Goal: Transaction & Acquisition: Purchase product/service

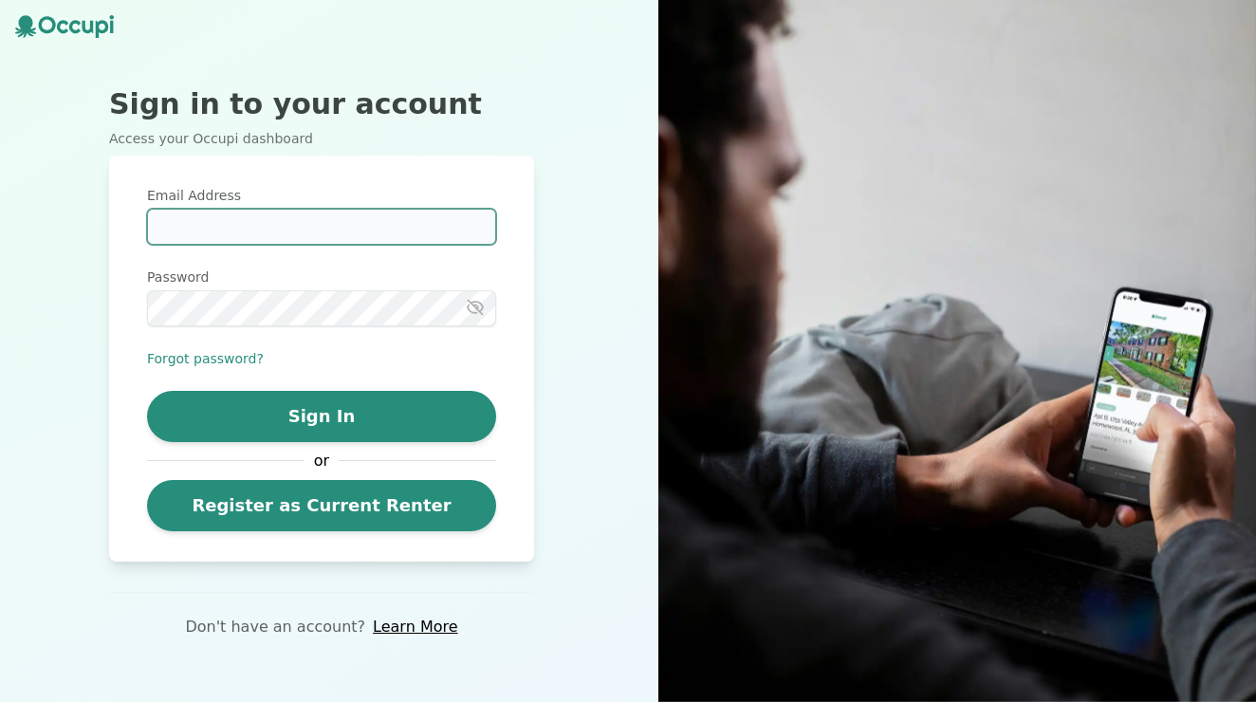
type input "**********"
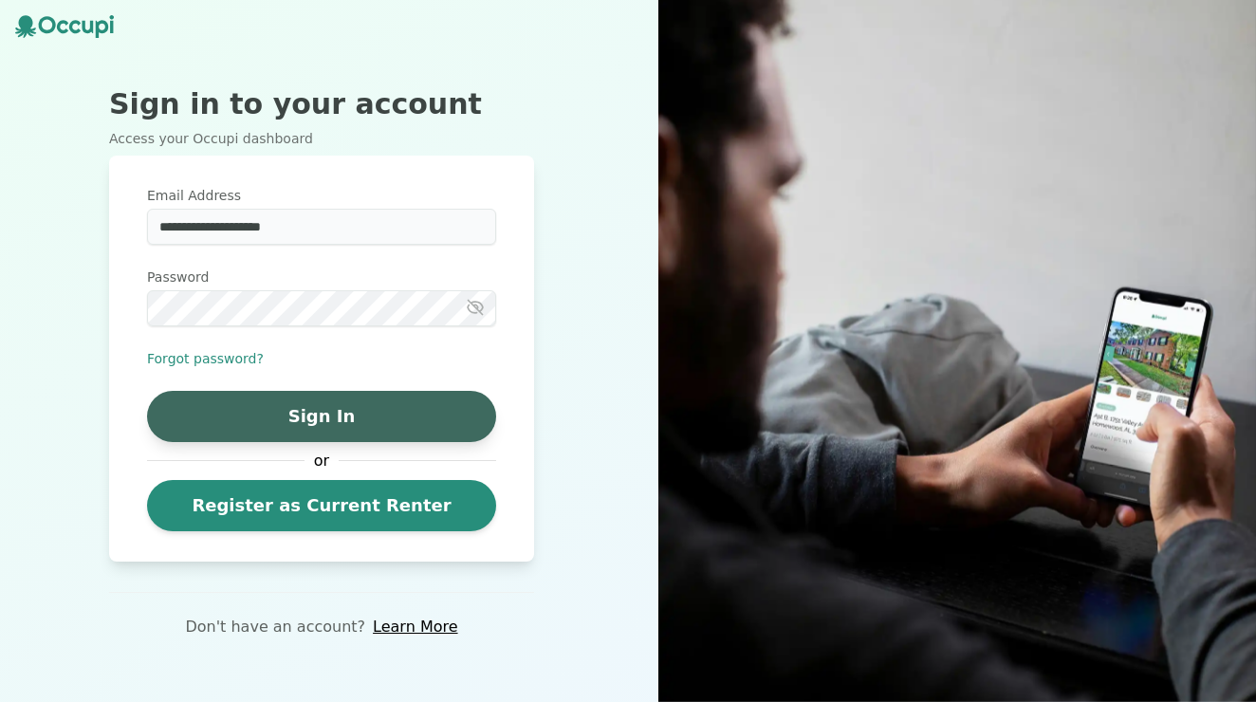
click at [354, 414] on button "Sign In" at bounding box center [321, 416] width 349 height 51
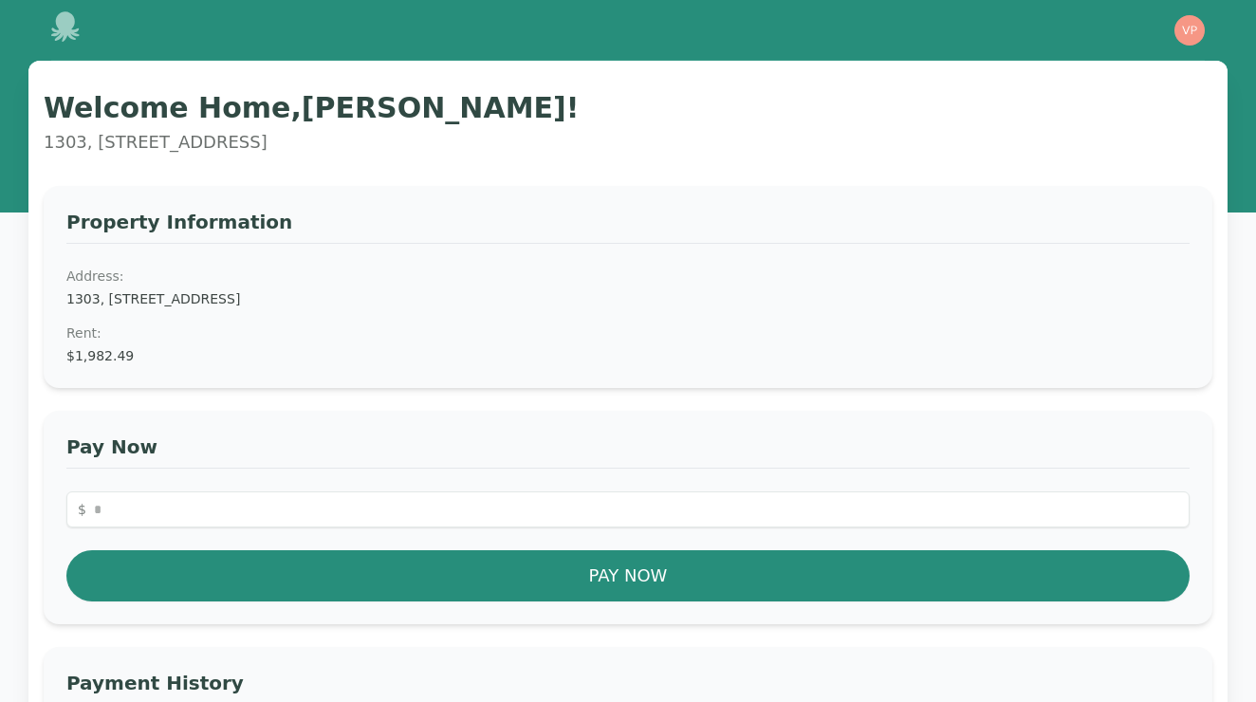
click at [119, 368] on div "Property Information Address: 1303, 335 N. Magnolia Ave. #1303, Orlando, FL 328…" at bounding box center [628, 287] width 1169 height 202
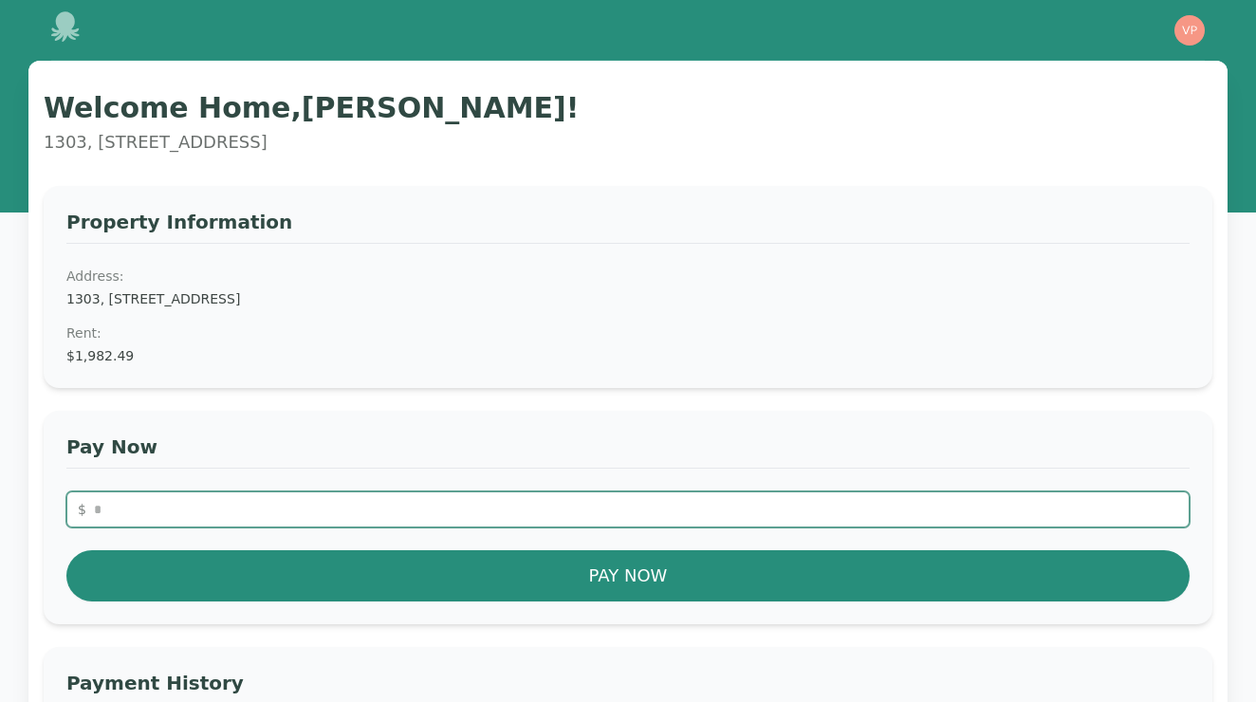
click at [577, 510] on input "number" at bounding box center [627, 510] width 1123 height 36
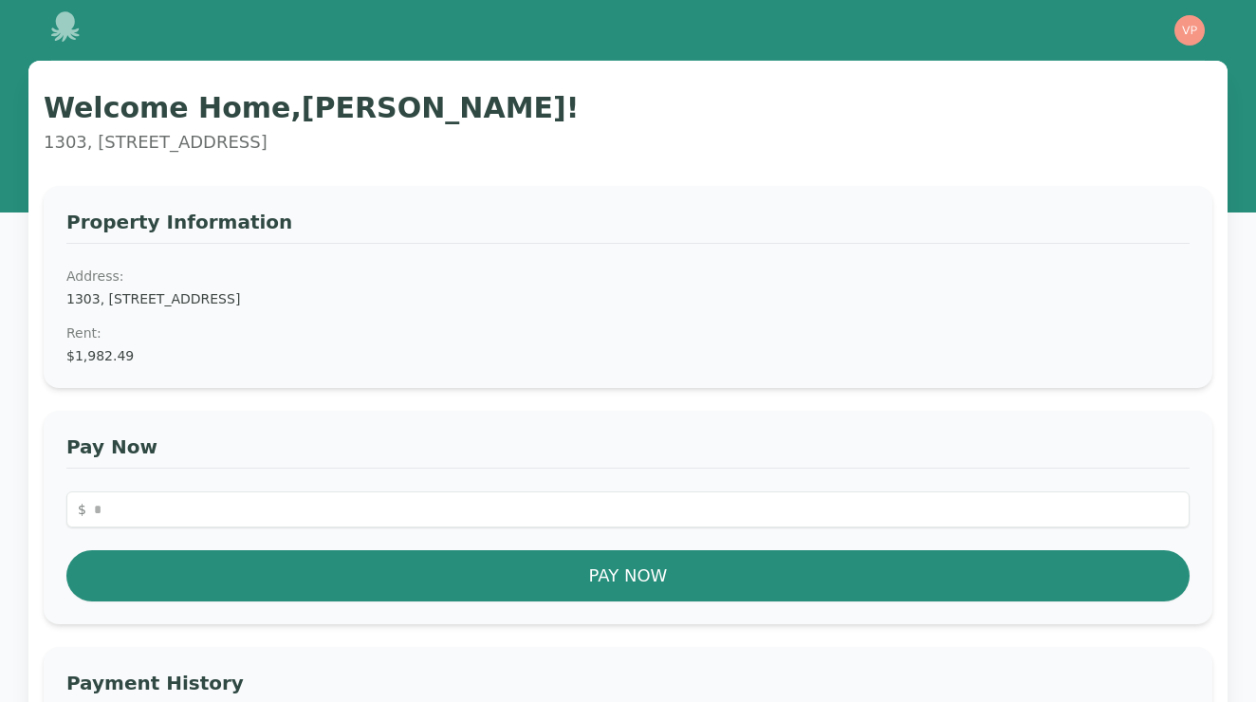
click at [595, 455] on h3 "Pay Now" at bounding box center [627, 451] width 1123 height 35
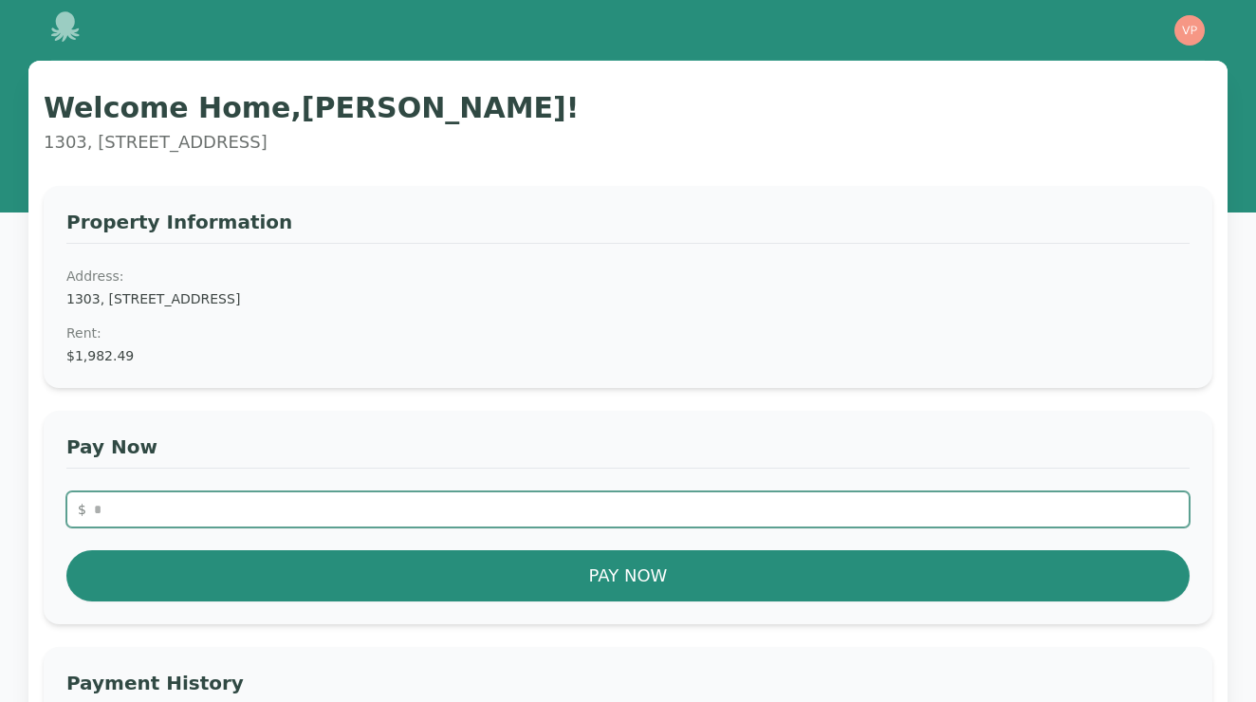
click at [587, 516] on input "****" at bounding box center [627, 510] width 1123 height 36
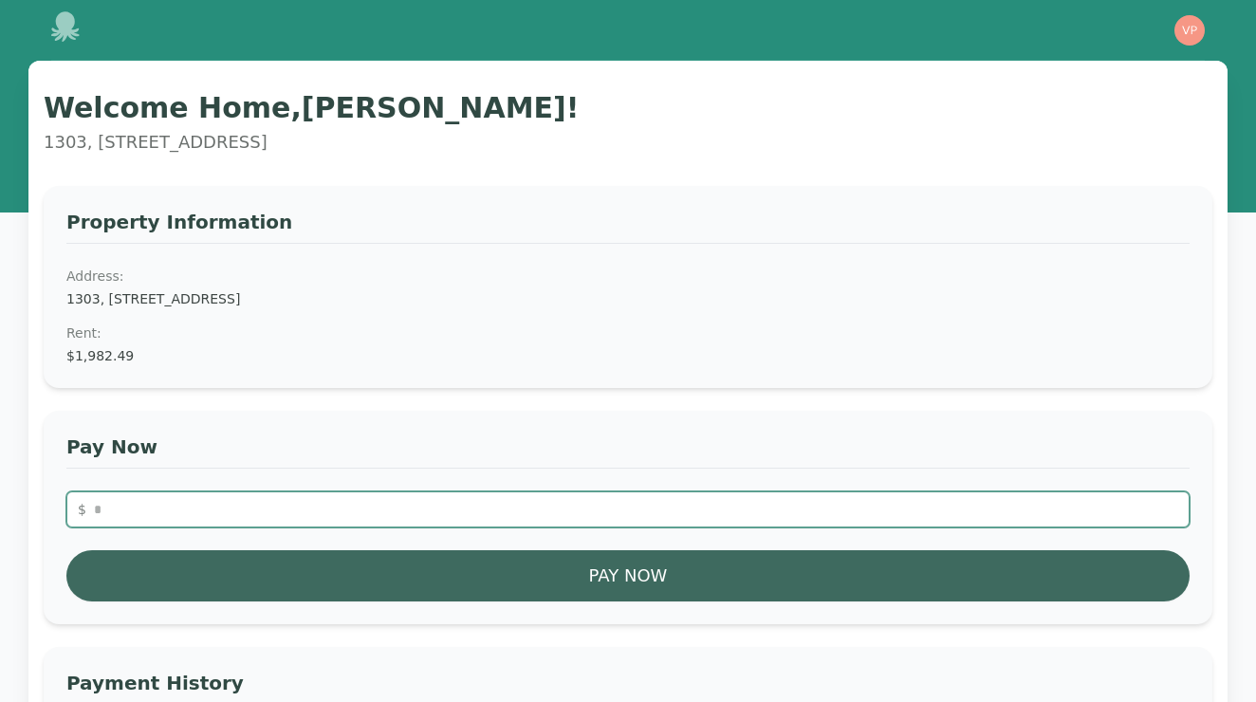
type input "*******"
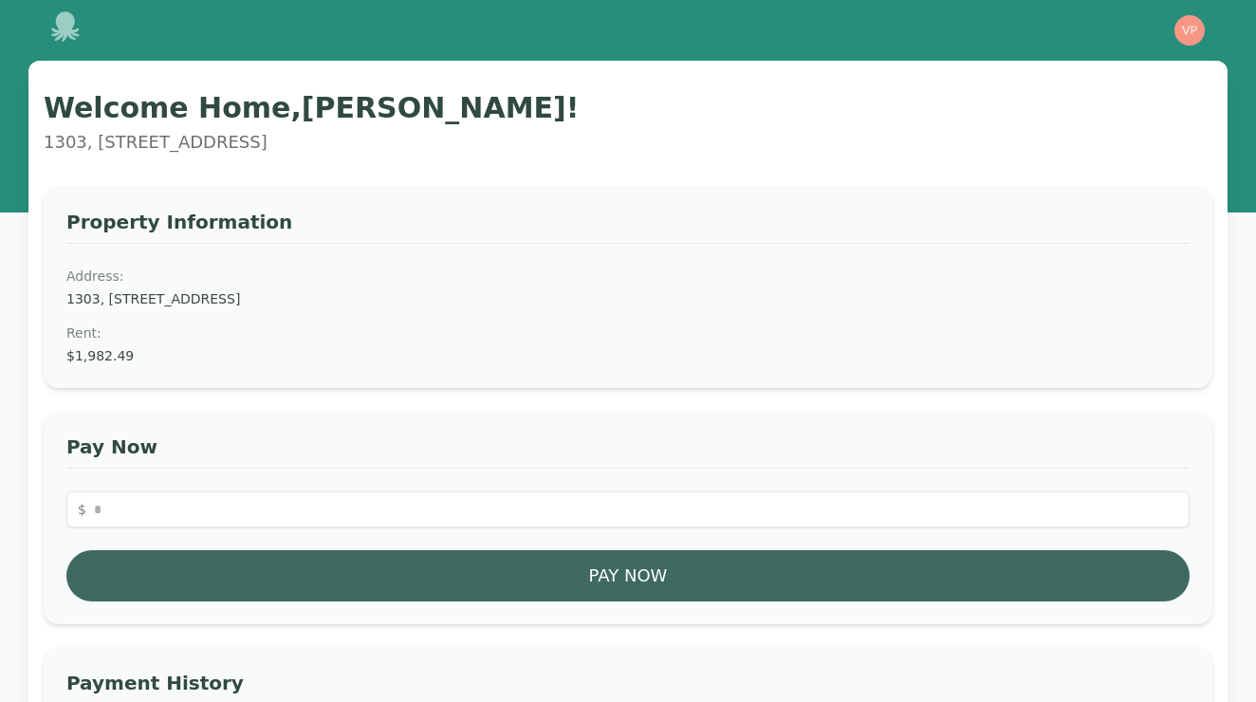
click at [681, 571] on button "Pay Now" at bounding box center [627, 575] width 1123 height 51
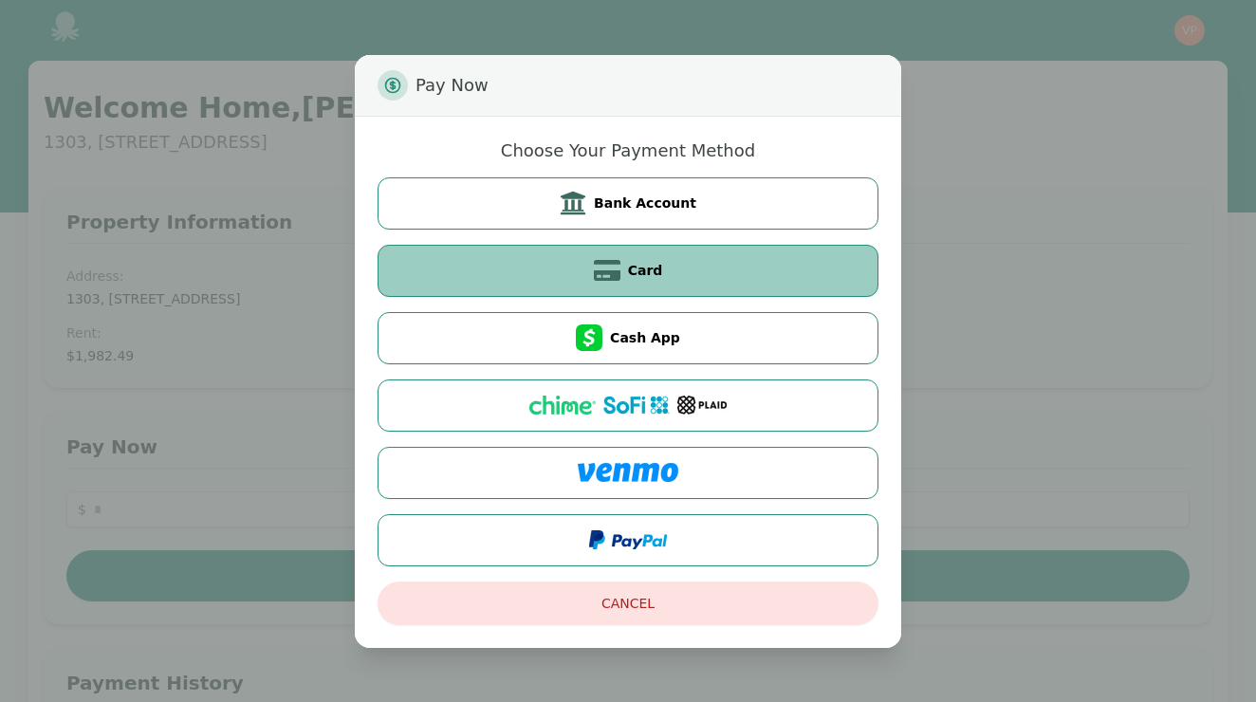
click at [697, 276] on button "Card" at bounding box center [628, 271] width 501 height 52
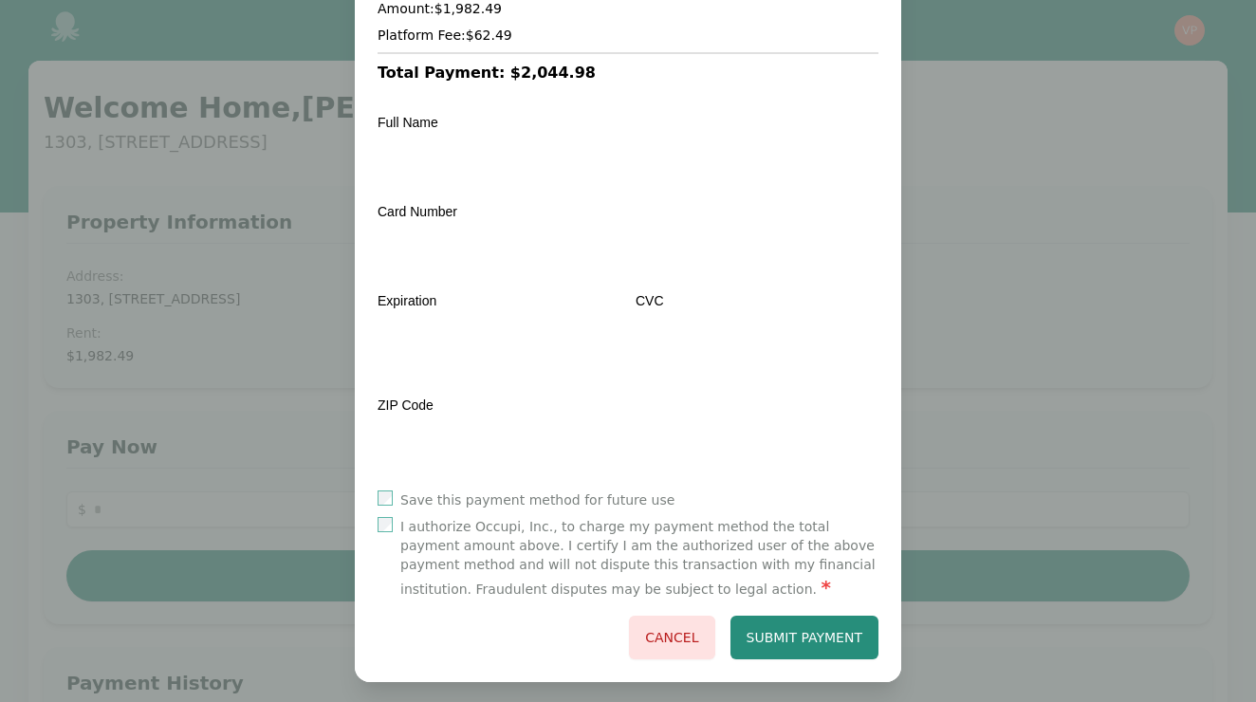
scroll to position [177, 0]
click at [807, 625] on button "Submit Payment" at bounding box center [805, 639] width 149 height 44
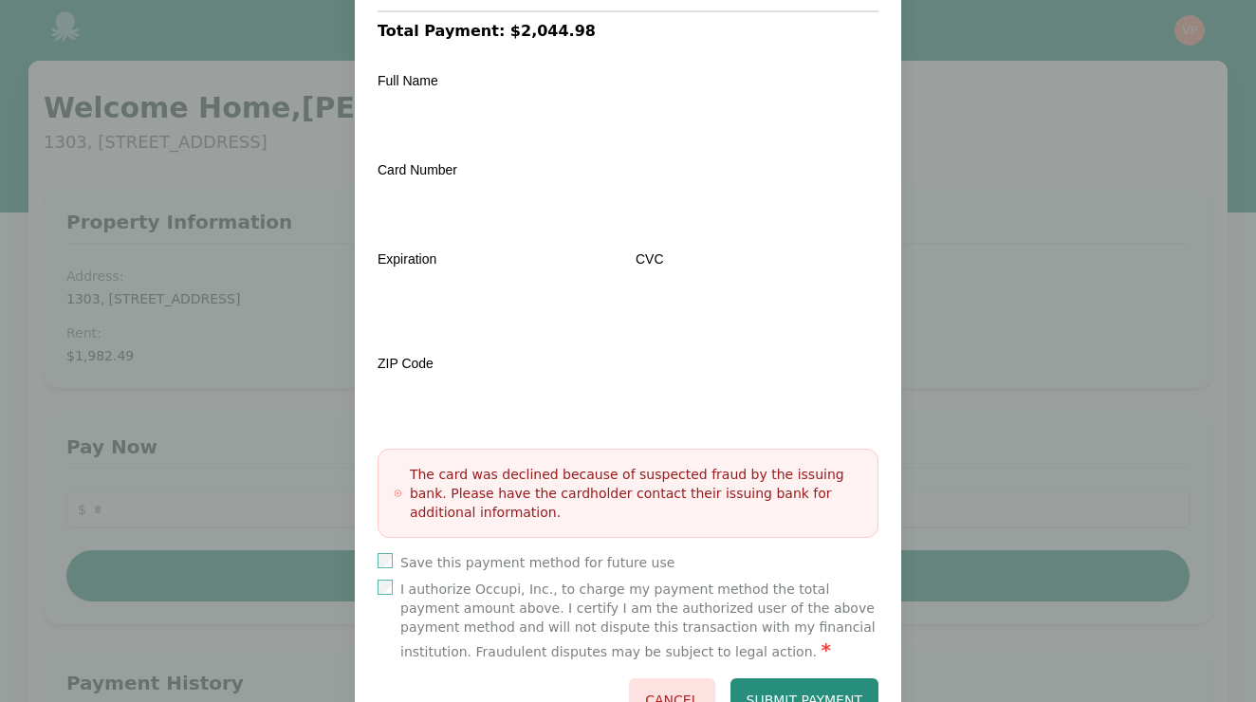
scroll to position [221, 0]
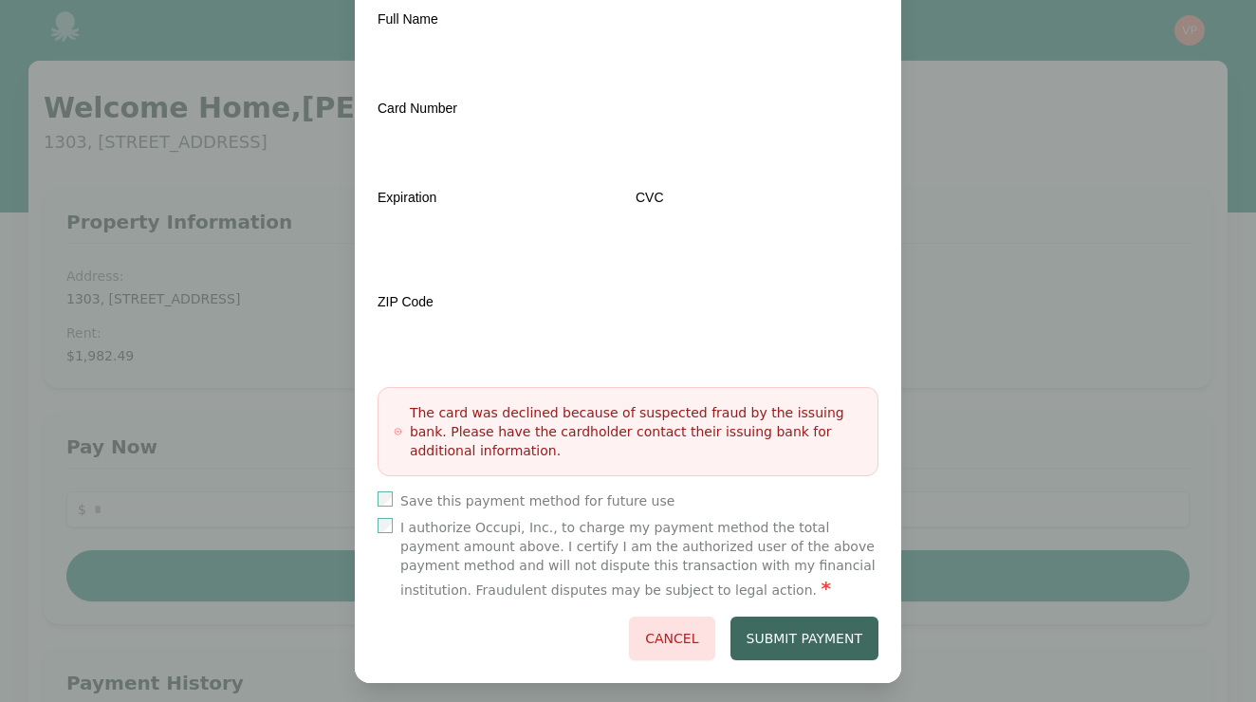
click at [841, 619] on button "Submit Payment" at bounding box center [805, 639] width 149 height 44
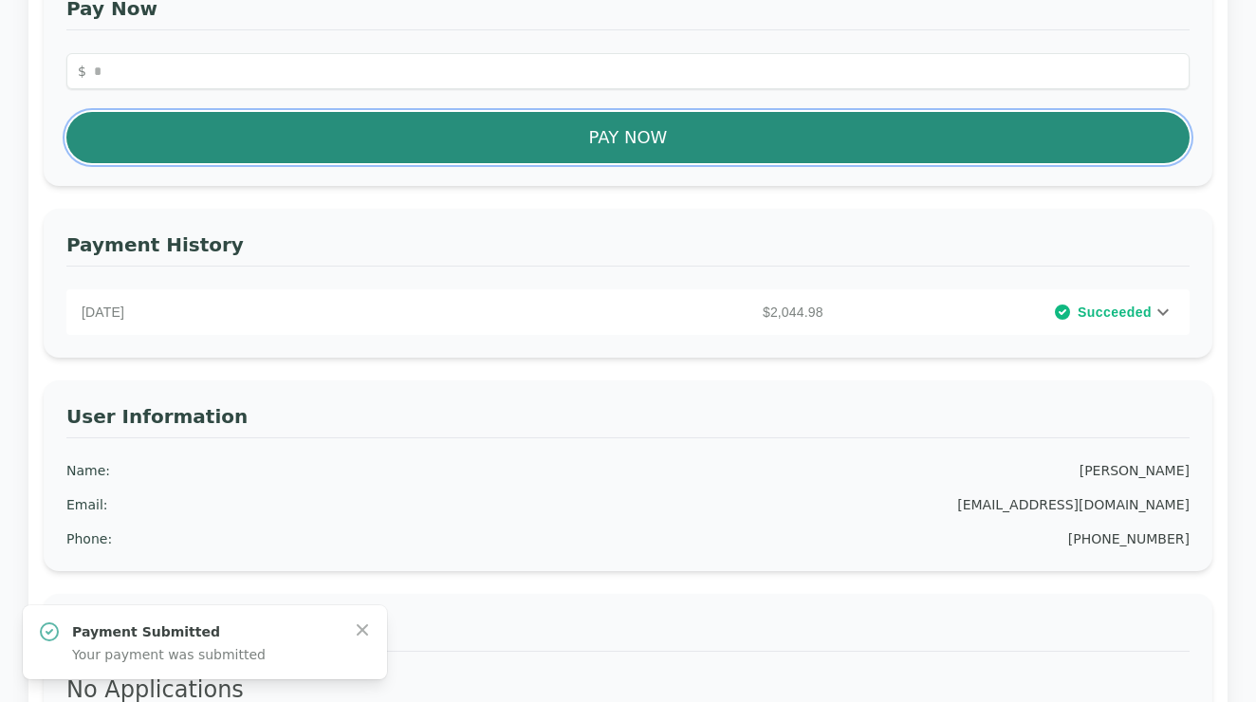
scroll to position [441, 0]
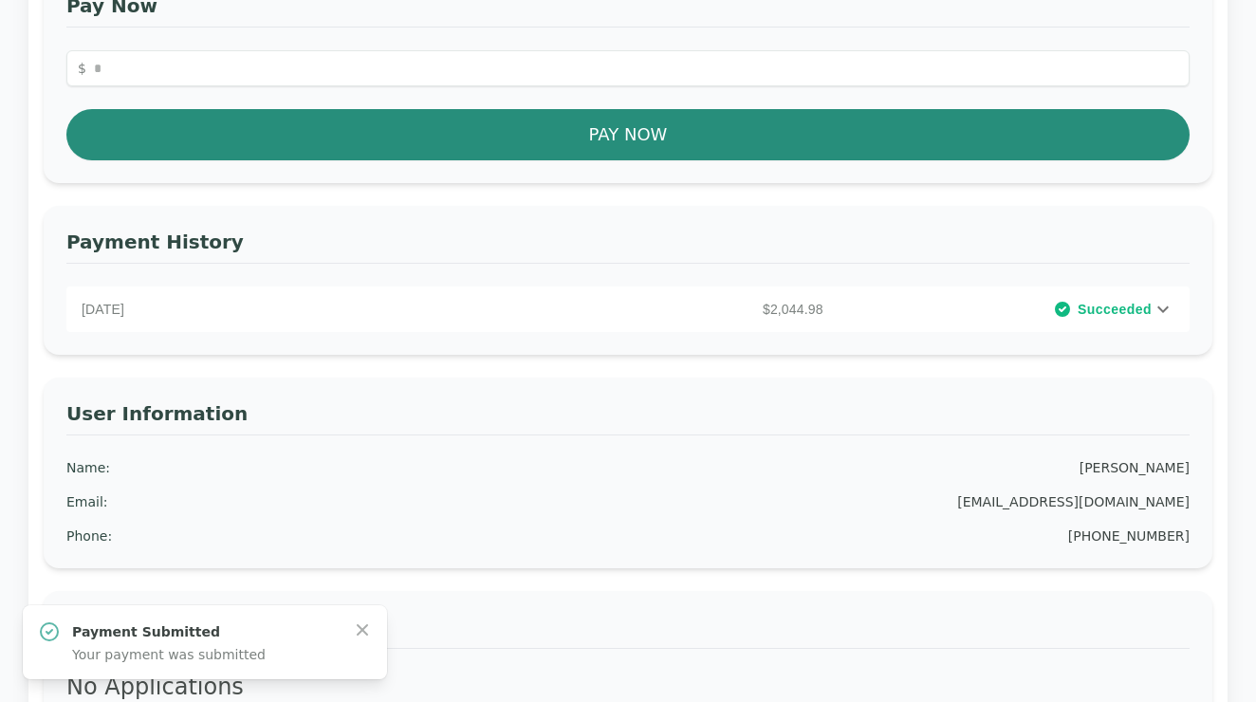
click at [1163, 314] on icon at bounding box center [1163, 309] width 23 height 23
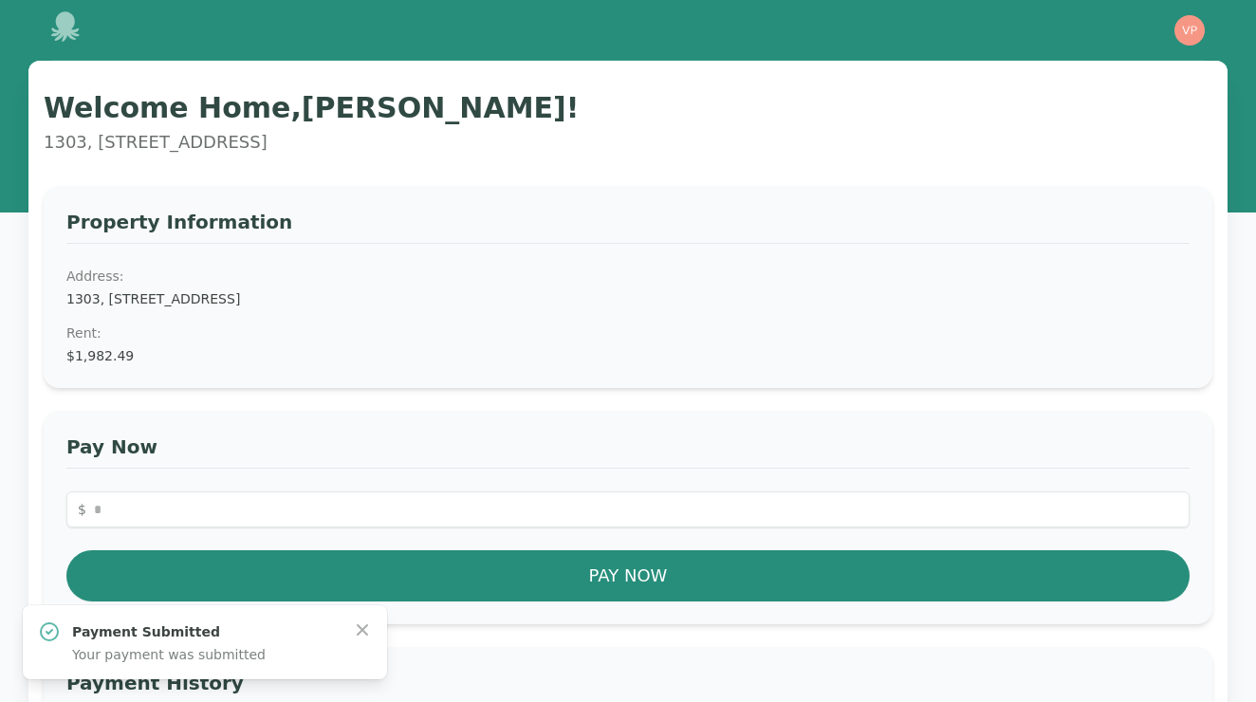
scroll to position [0, 0]
click at [1196, 33] on img "button" at bounding box center [1190, 30] width 30 height 30
click at [1105, 68] on button "Your Profile" at bounding box center [1114, 70] width 182 height 34
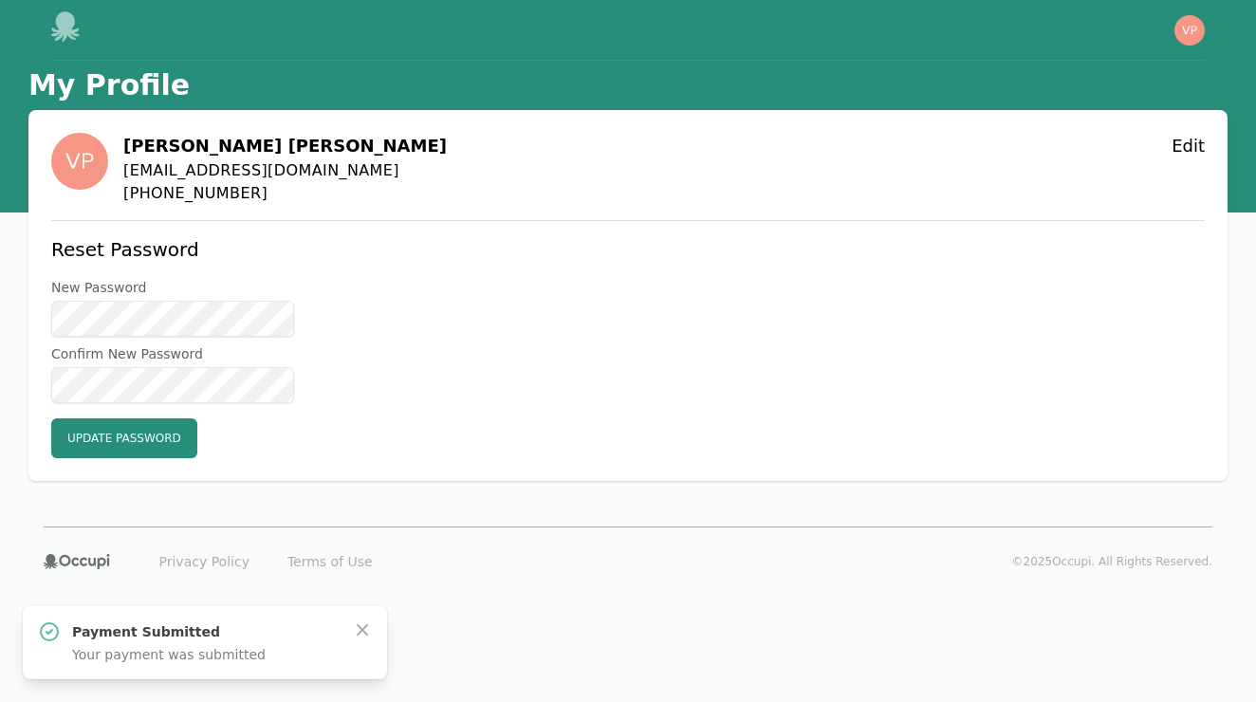
click at [1193, 40] on img "button" at bounding box center [1190, 30] width 30 height 30
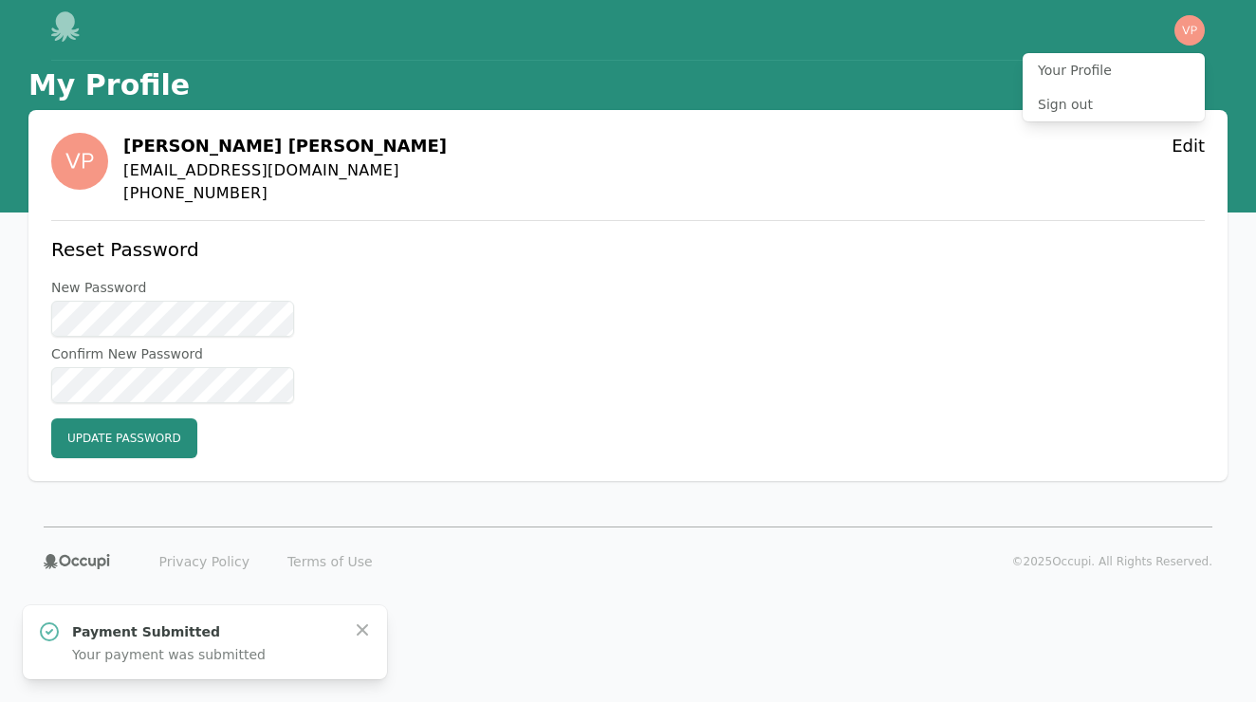
click at [73, 21] on icon at bounding box center [65, 26] width 28 height 30
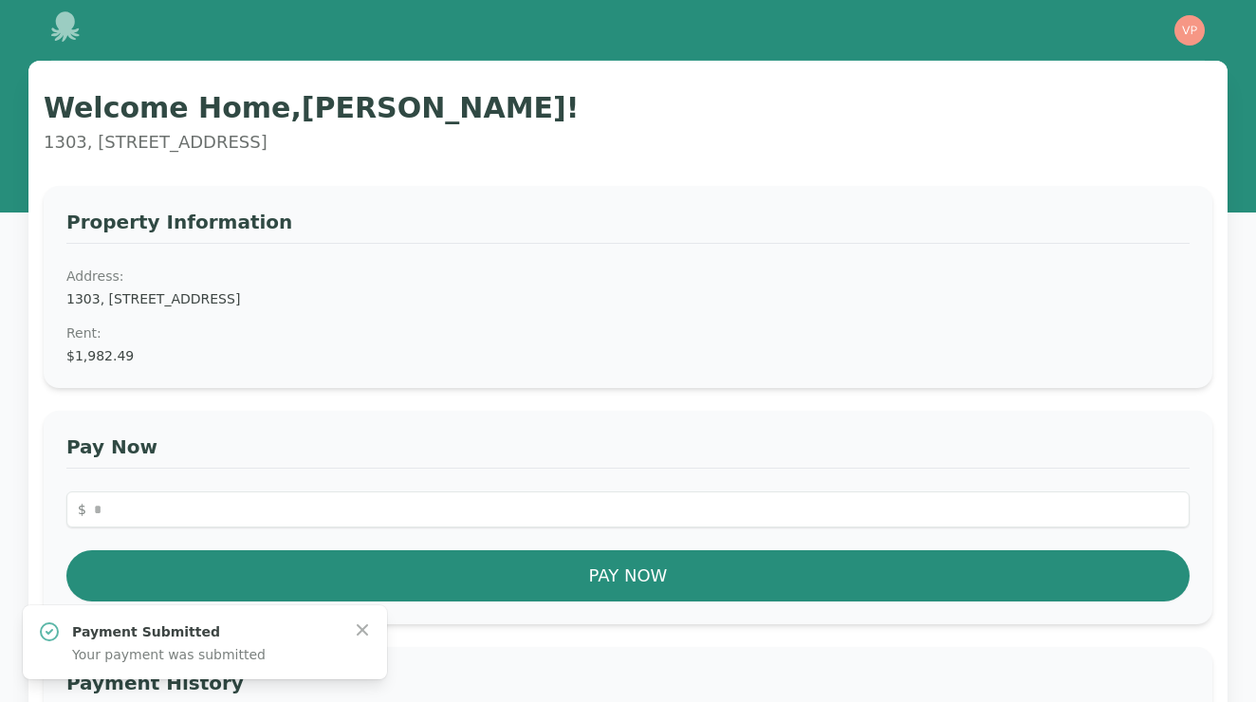
click at [62, 35] on icon at bounding box center [65, 26] width 28 height 30
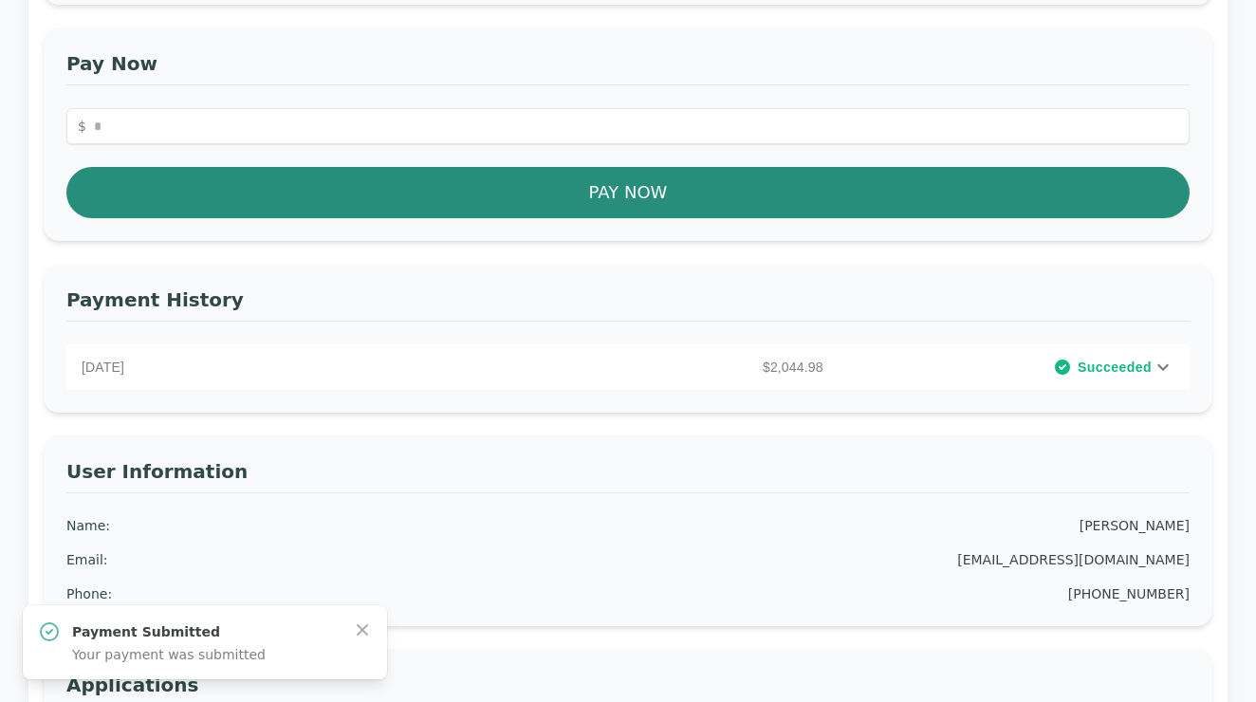
scroll to position [408, 0]
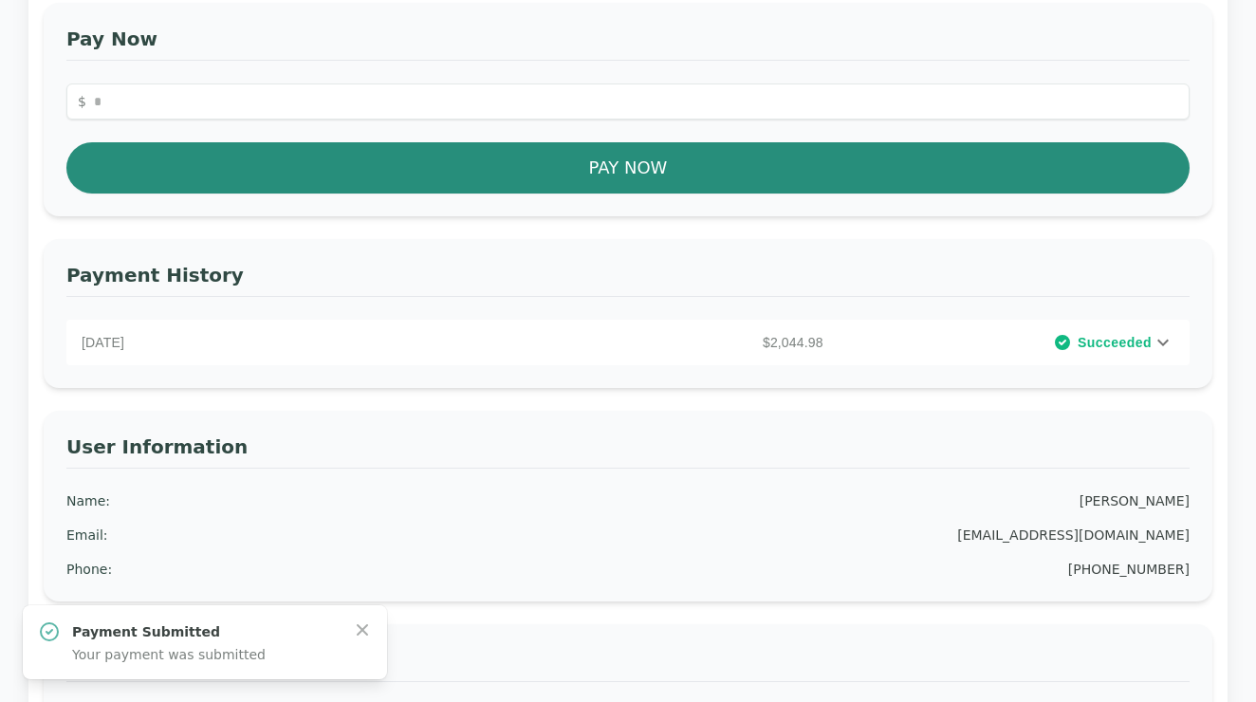
click at [1149, 340] on span "Succeeded" at bounding box center [1115, 342] width 74 height 19
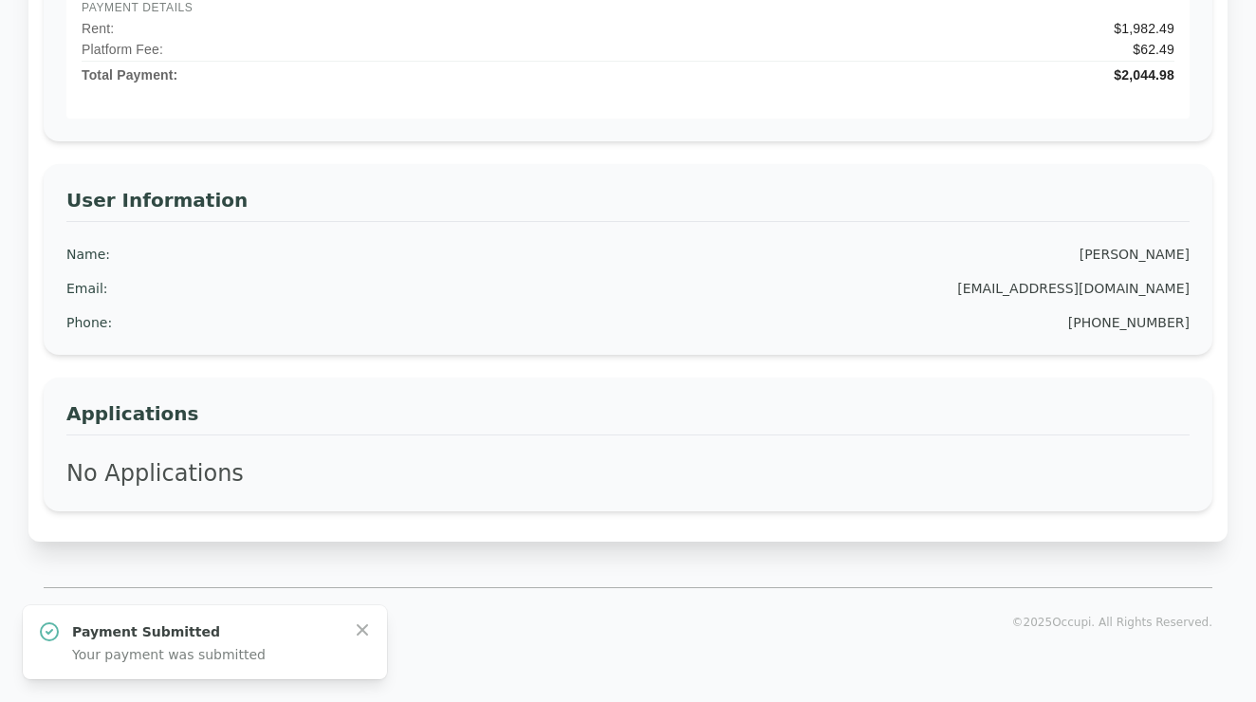
scroll to position [789, 0]
click at [362, 619] on div "Payment Submitted Your payment was submitted Close" at bounding box center [205, 642] width 364 height 74
click at [364, 635] on icon "button" at bounding box center [362, 630] width 19 height 19
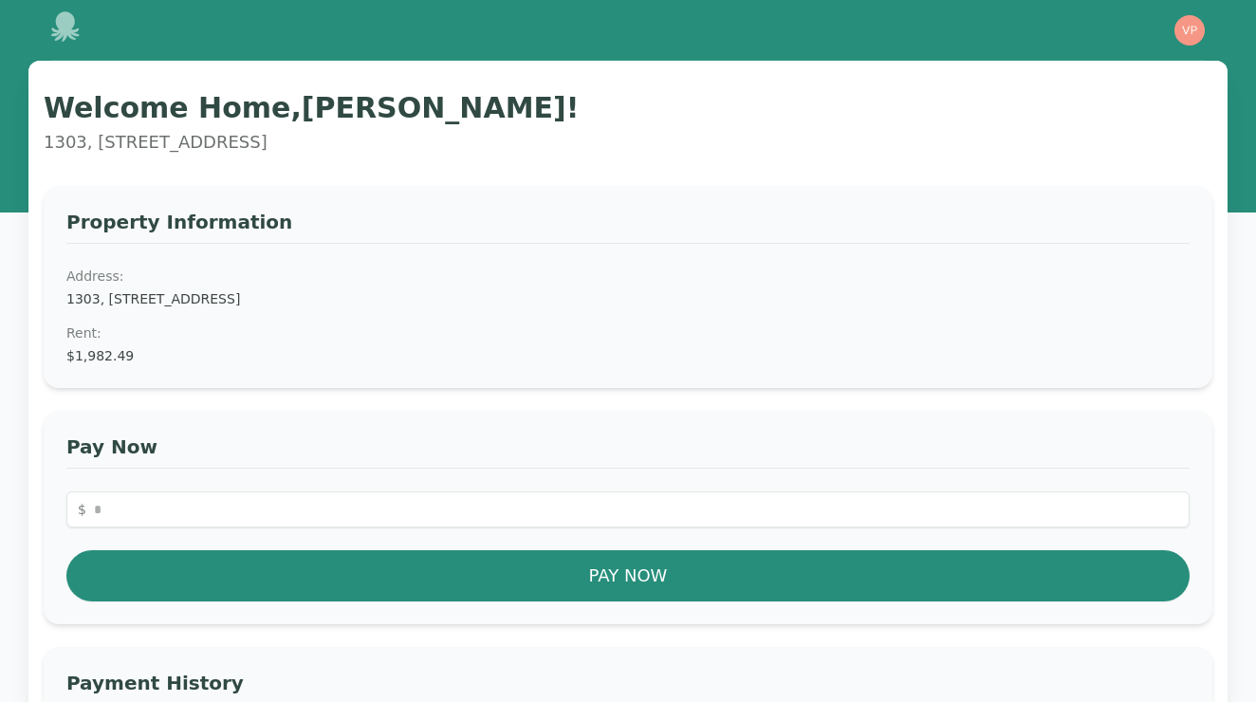
scroll to position [0, 0]
click at [1204, 18] on div "Open user menu" at bounding box center [1190, 30] width 30 height 30
click at [1191, 28] on img "button" at bounding box center [1190, 30] width 30 height 30
click at [1069, 77] on button "Your Profile" at bounding box center [1114, 70] width 182 height 34
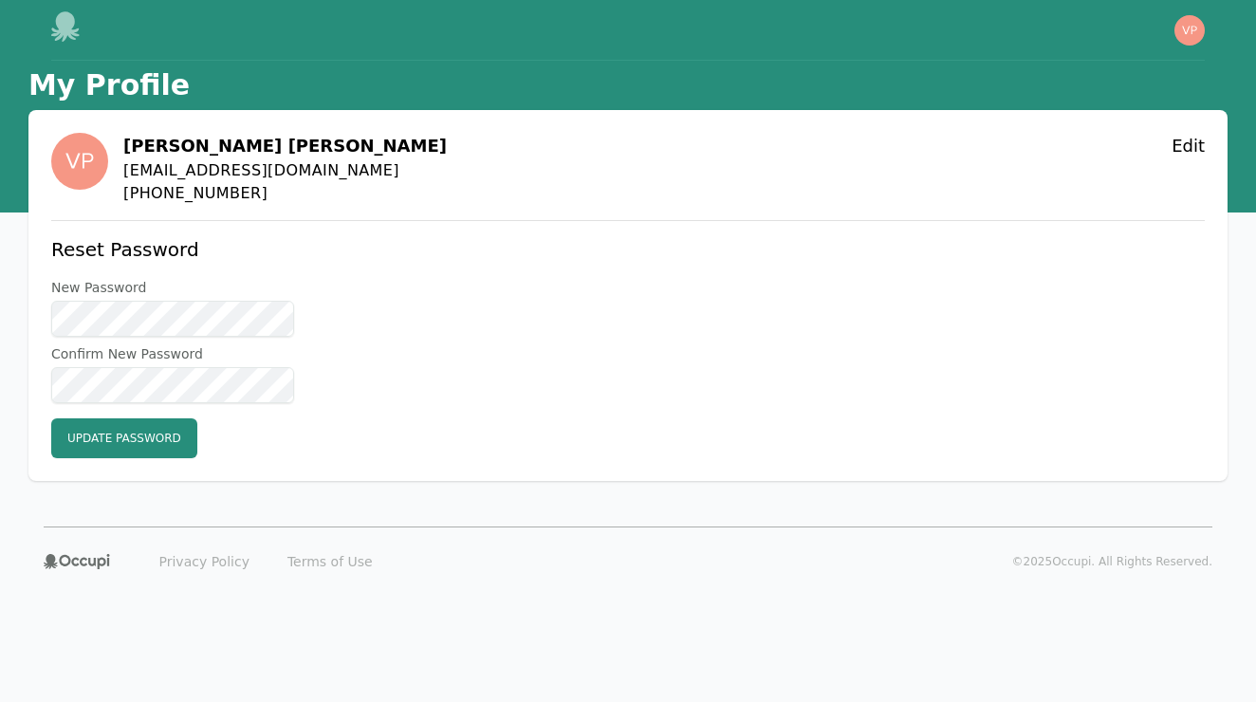
click at [56, 38] on icon at bounding box center [66, 26] width 30 height 30
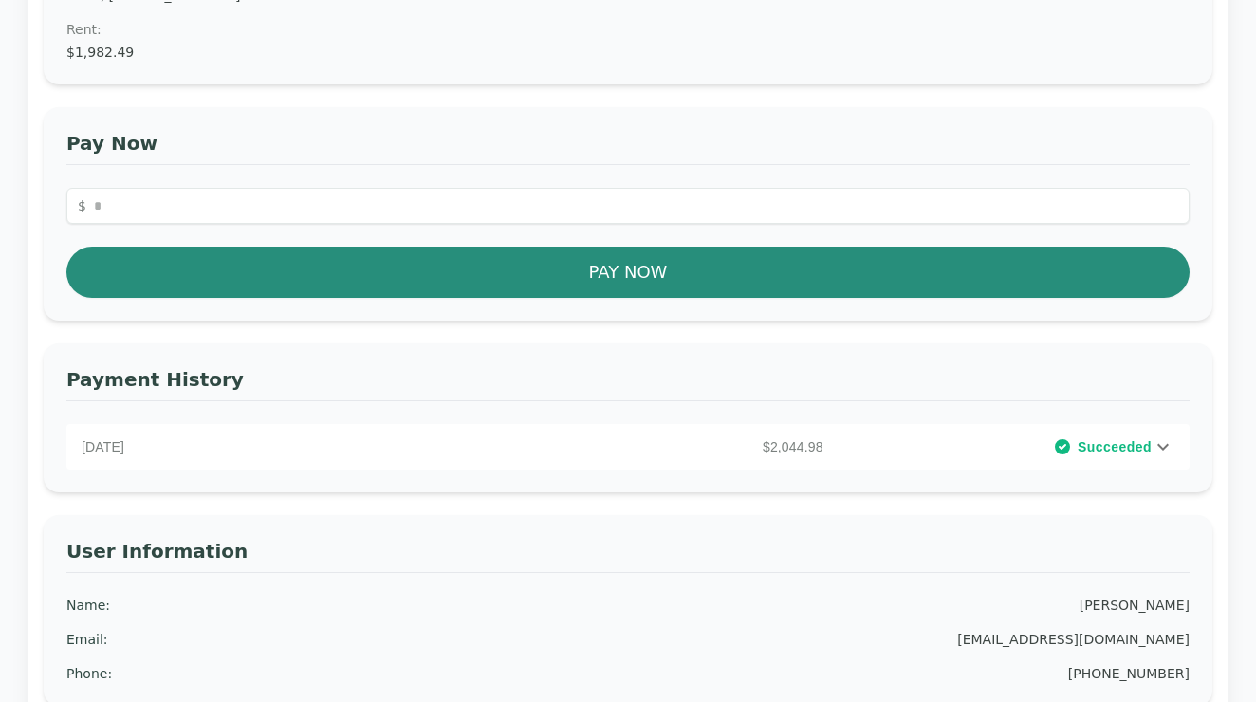
scroll to position [246, 0]
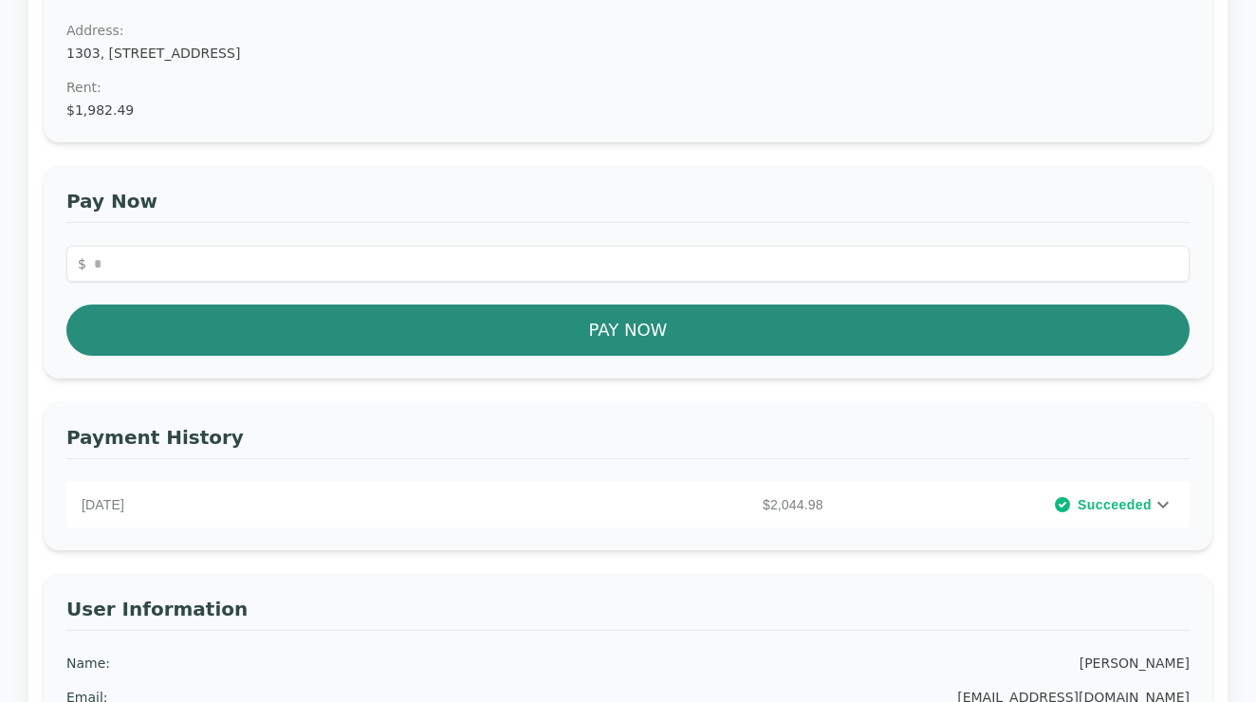
click at [113, 105] on dd "$1,982.49" at bounding box center [627, 110] width 1123 height 19
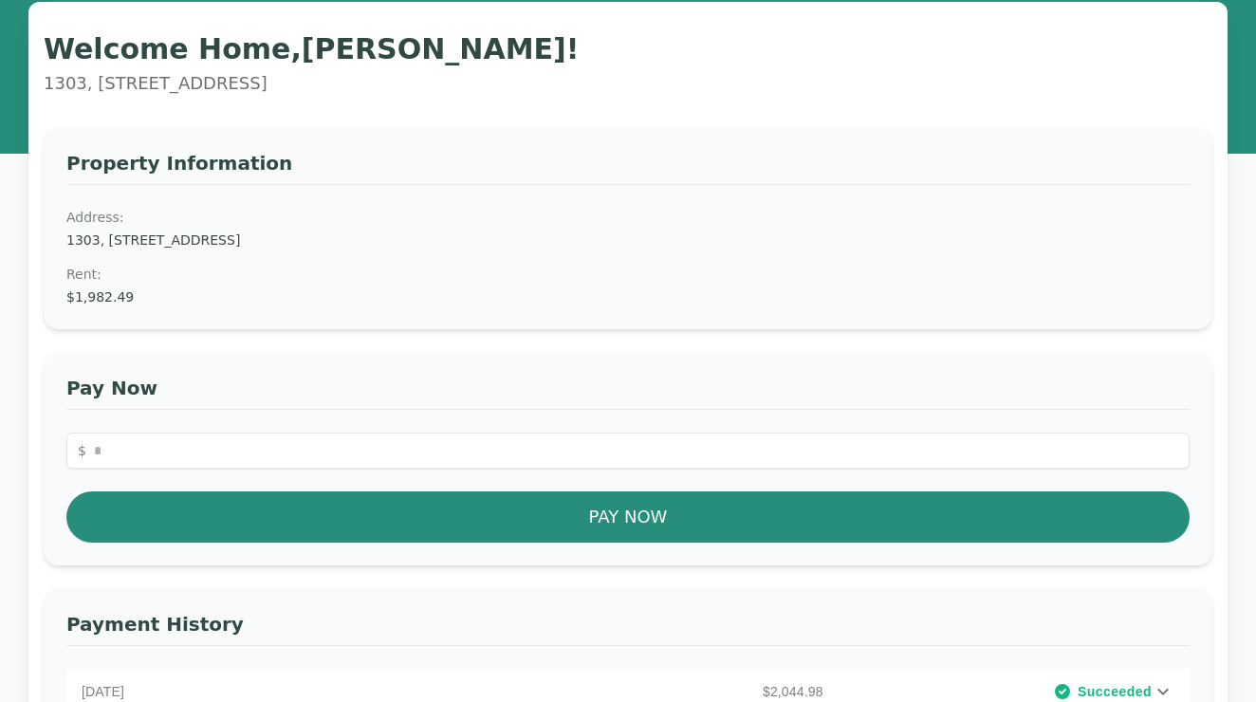
scroll to position [343, 0]
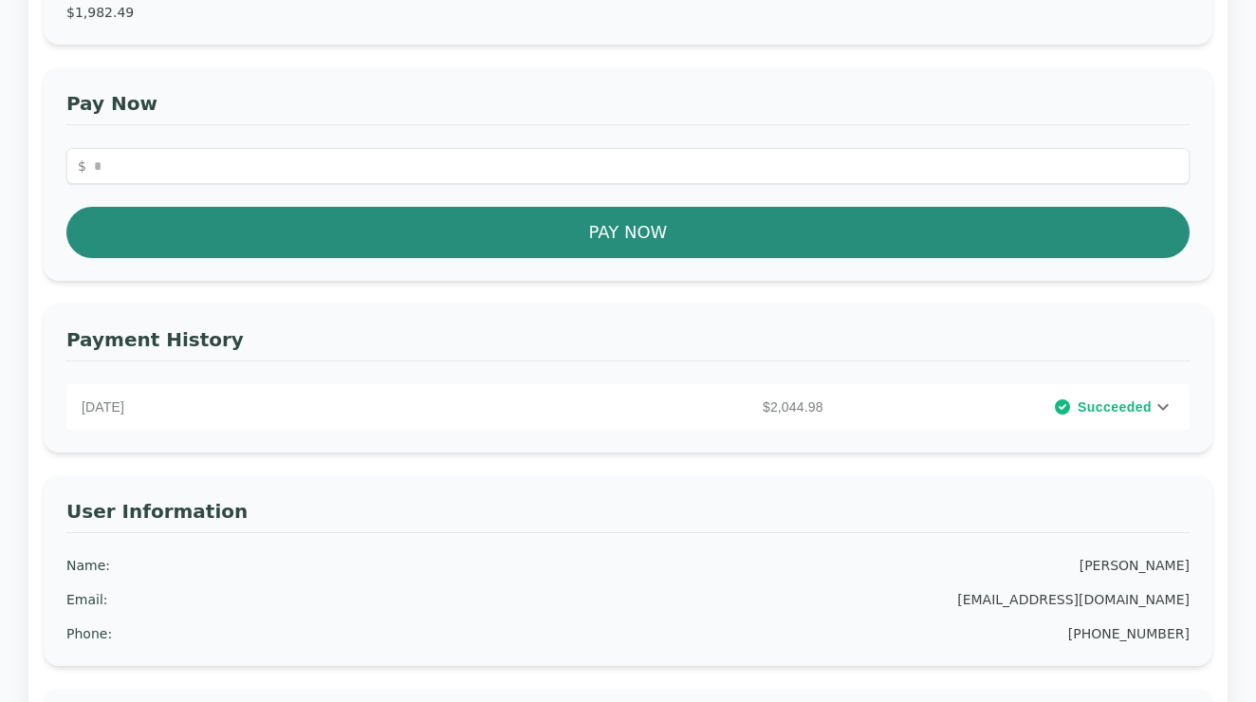
click at [1164, 410] on icon at bounding box center [1163, 407] width 11 height 7
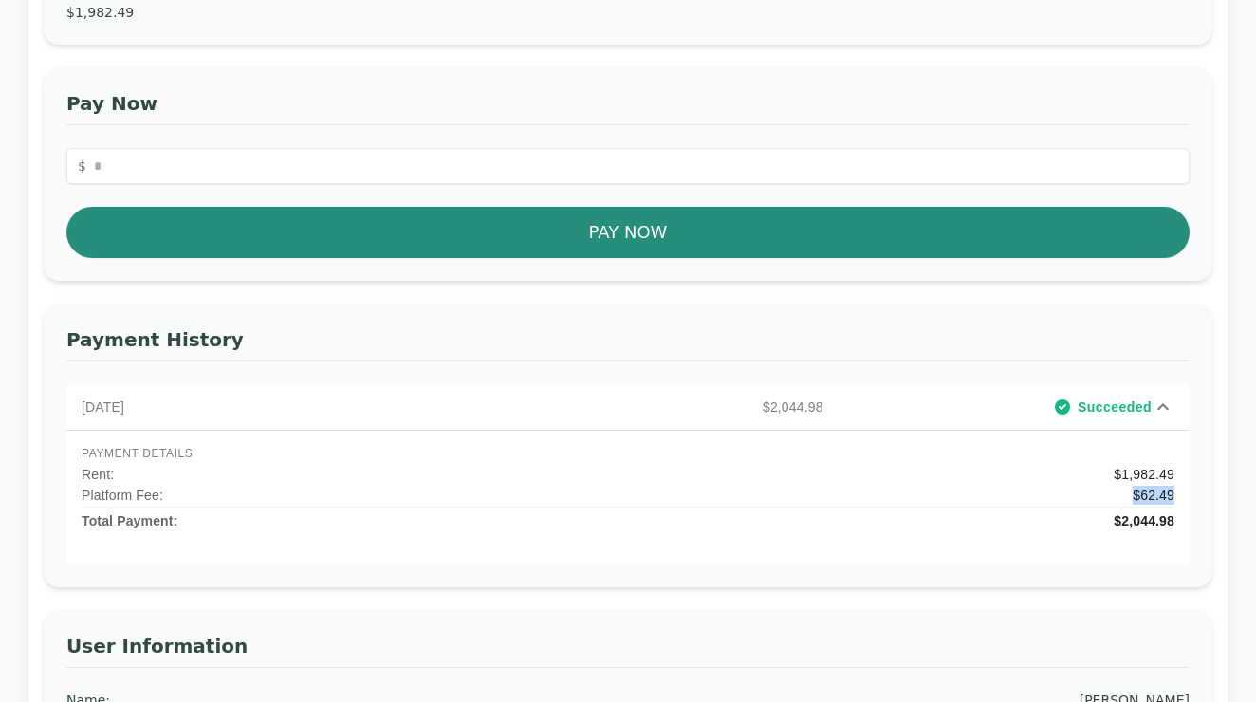
drag, startPoint x: 1176, startPoint y: 494, endPoint x: 1092, endPoint y: 494, distance: 83.5
click at [1092, 494] on div "PAYMENT DETAILS Rent : $1,982.49 Platform Fee: $62.49 Total Payment: $2,044.98" at bounding box center [627, 497] width 1123 height 135
click at [1078, 489] on div "Platform Fee: $62.49" at bounding box center [628, 495] width 1093 height 19
drag, startPoint x: 1095, startPoint y: 473, endPoint x: 1207, endPoint y: 485, distance: 112.5
click at [1207, 485] on div "Payment History September 3, 2025 $2,044.98 Succeeded PAYMENT DETAILS Rent : $1…" at bounding box center [628, 446] width 1169 height 284
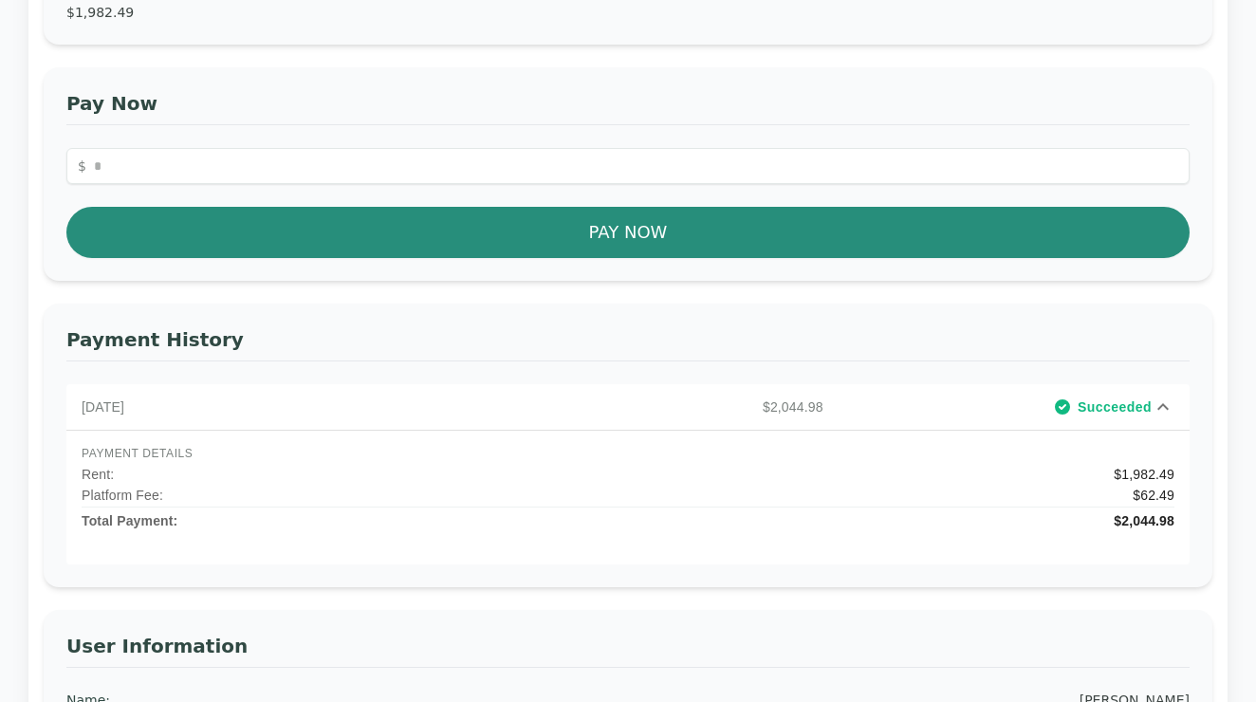
click at [1097, 484] on div "Rent : $1,982.49 Platform Fee: $62.49 Total Payment: $2,044.98" at bounding box center [628, 497] width 1093 height 65
drag, startPoint x: 1108, startPoint y: 473, endPoint x: 1150, endPoint y: 538, distance: 77.7
click at [1160, 536] on div "PAYMENT DETAILS Rent : $1,982.49 Platform Fee: $62.49 Total Payment: $2,044.98" at bounding box center [628, 497] width 1093 height 103
click at [972, 481] on div "Rent : $1,982.49" at bounding box center [628, 474] width 1093 height 19
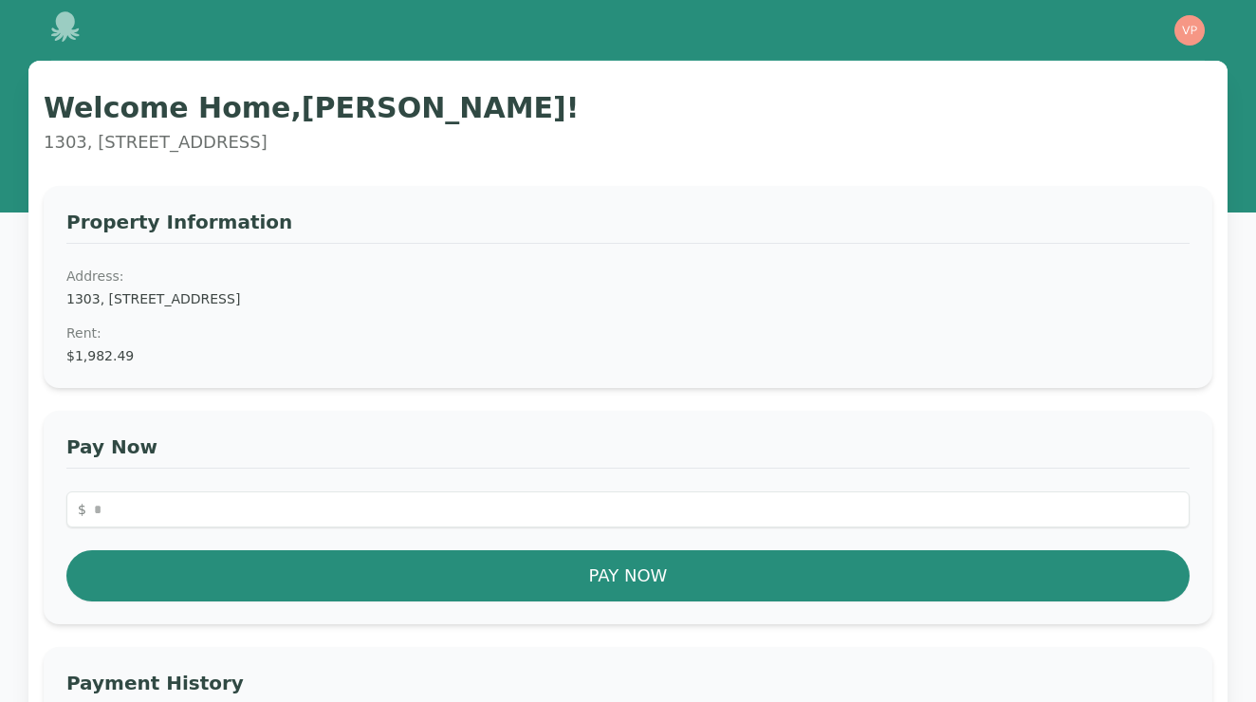
scroll to position [0, 0]
click at [62, 18] on icon at bounding box center [65, 26] width 28 height 30
click at [53, 38] on icon at bounding box center [66, 26] width 30 height 30
click at [63, 22] on icon at bounding box center [65, 26] width 28 height 30
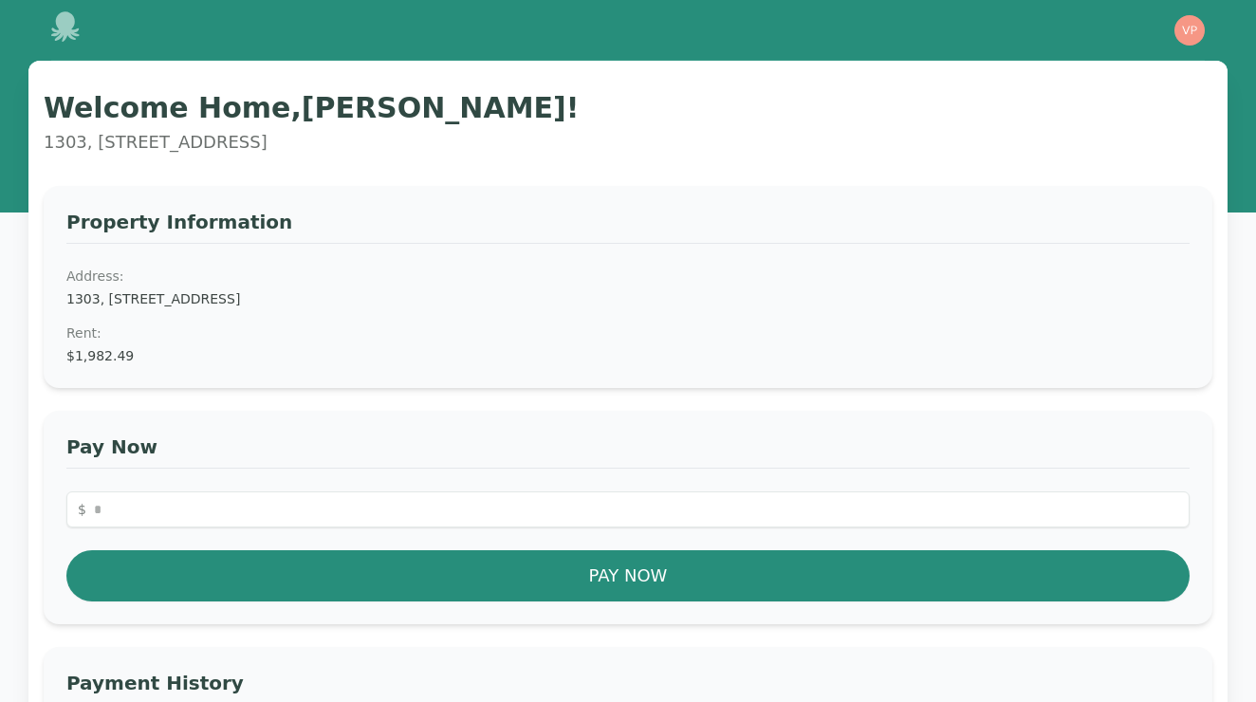
click at [63, 22] on icon at bounding box center [65, 26] width 28 height 30
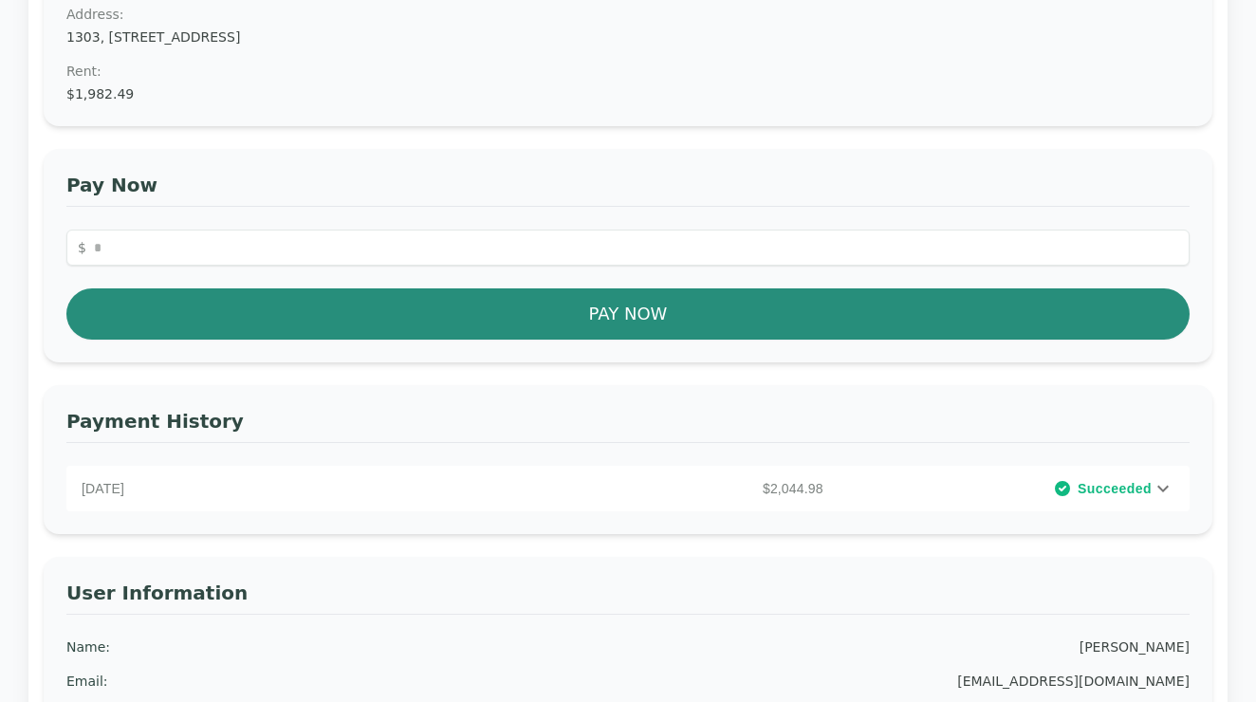
scroll to position [311, 0]
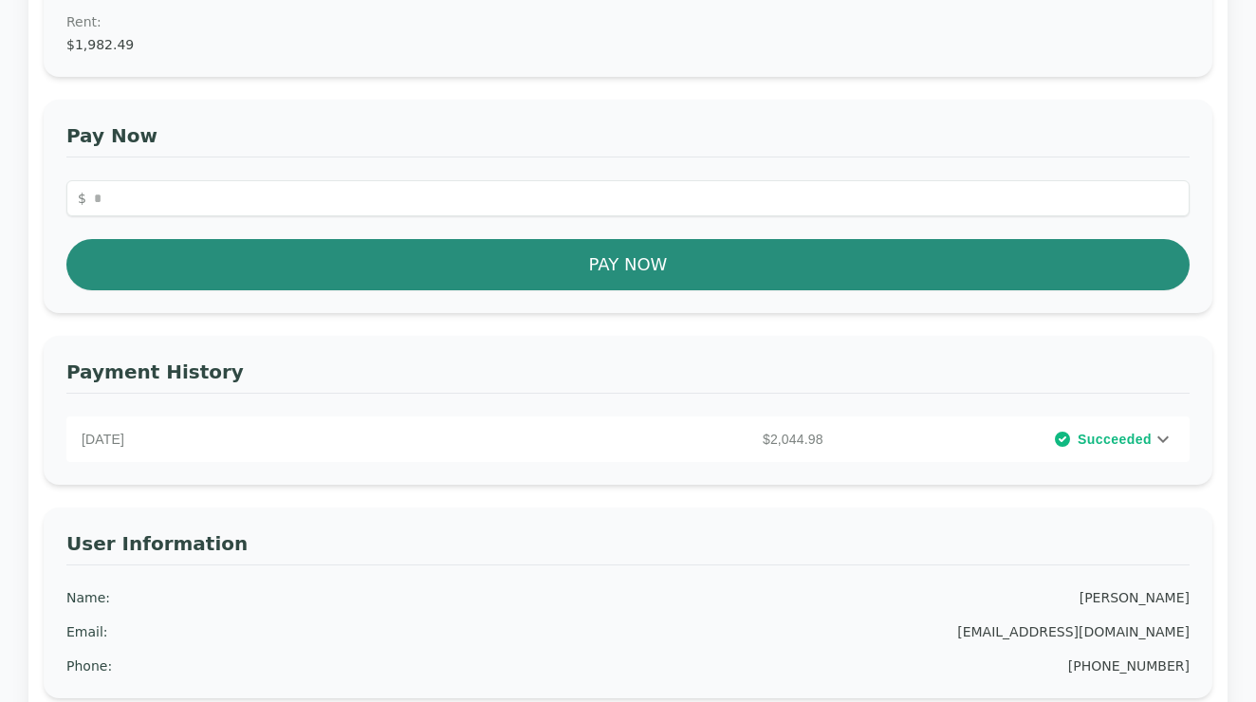
click at [1101, 432] on span "Succeeded" at bounding box center [1115, 439] width 74 height 19
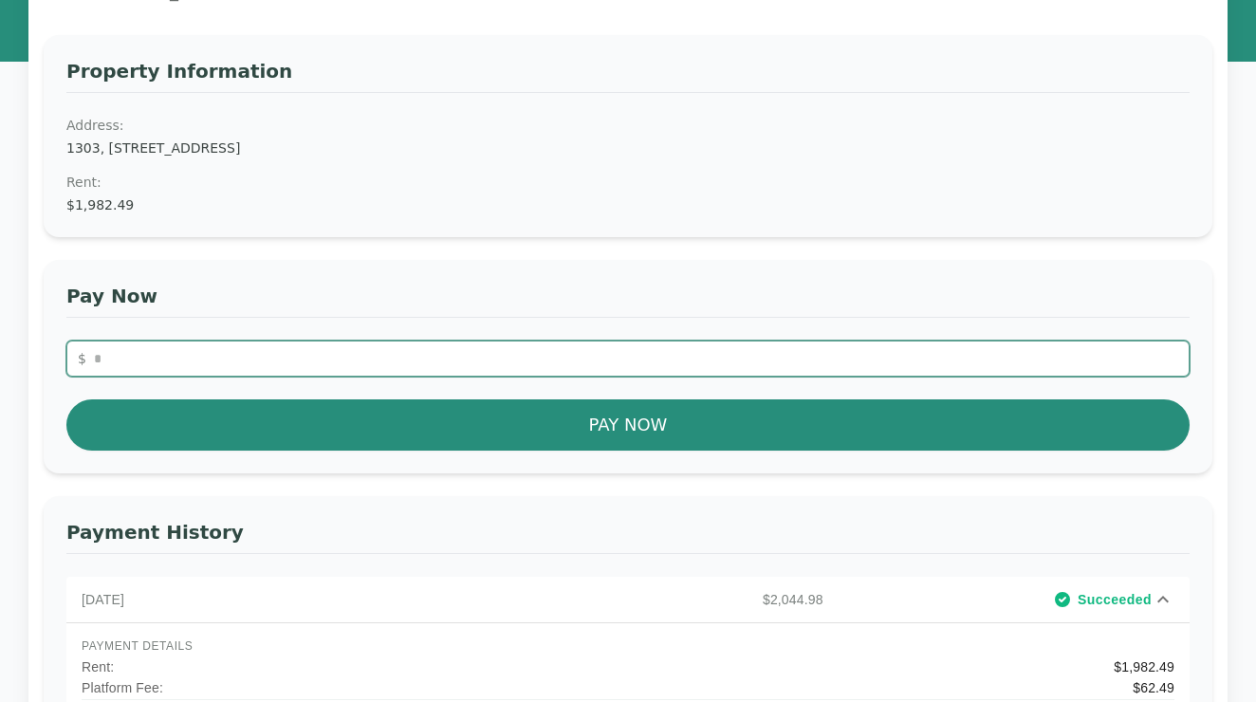
click at [752, 361] on input "number" at bounding box center [627, 359] width 1123 height 36
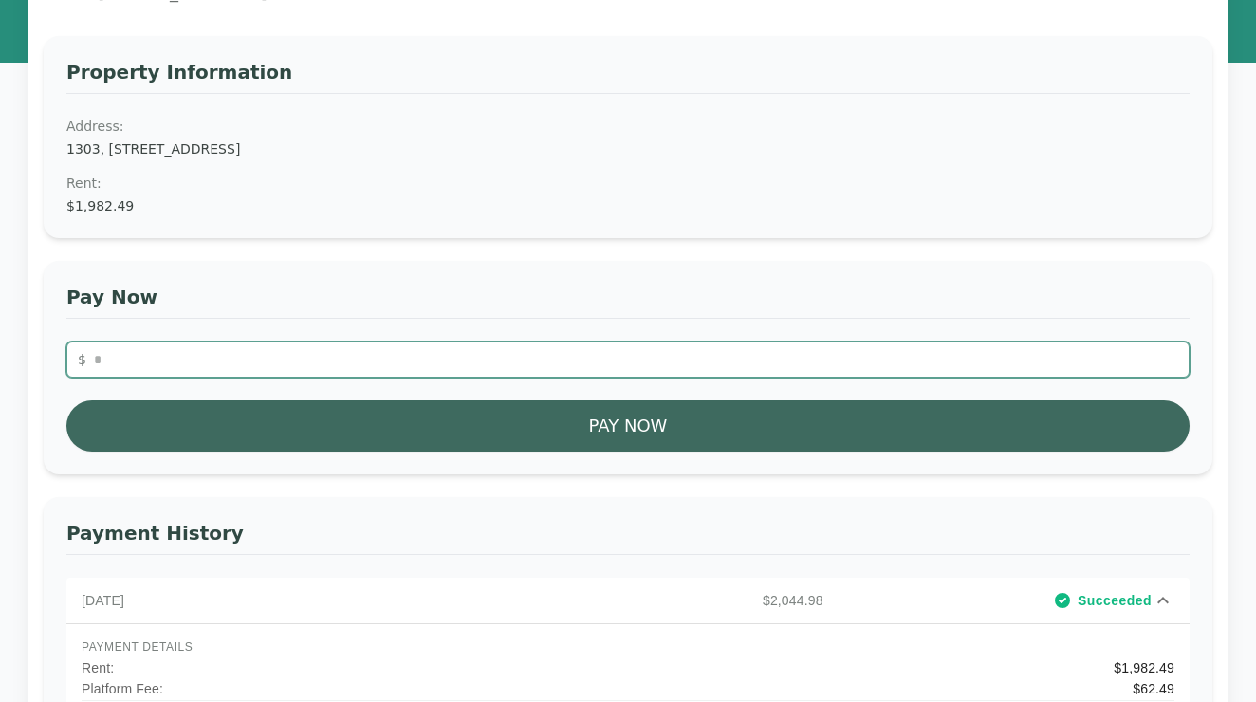
type input "*******"
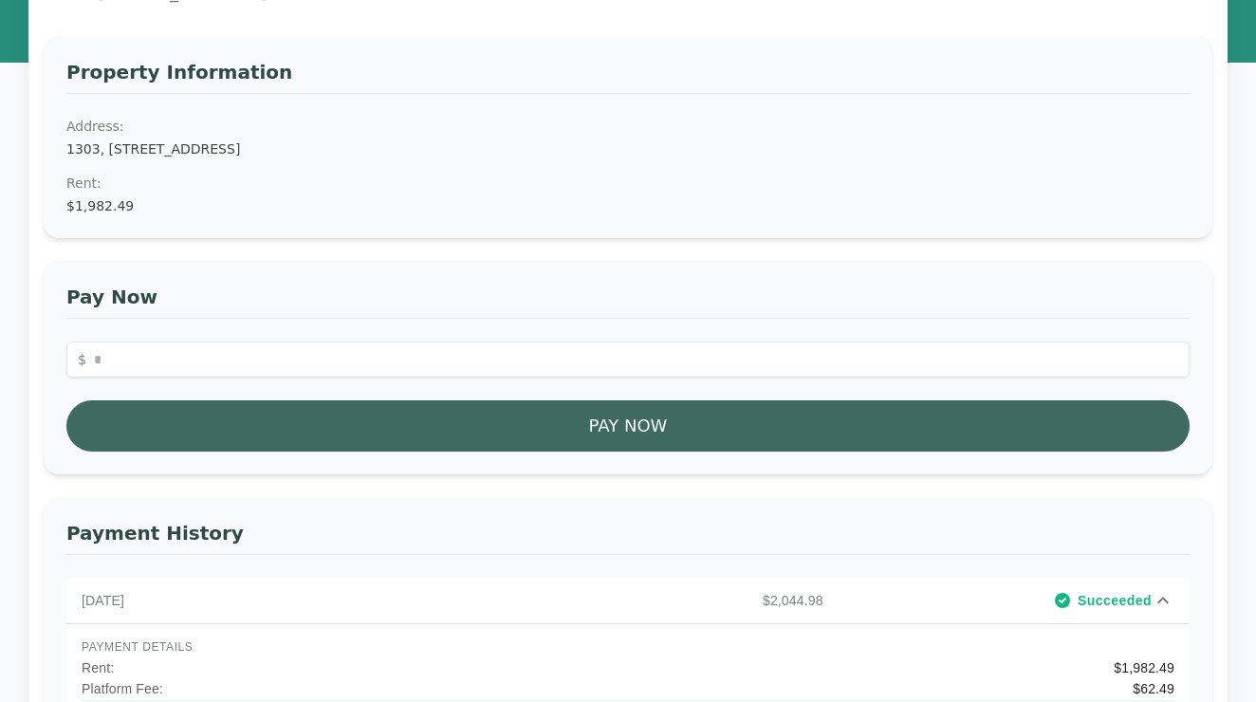
click at [736, 437] on button "Pay Now" at bounding box center [627, 425] width 1123 height 51
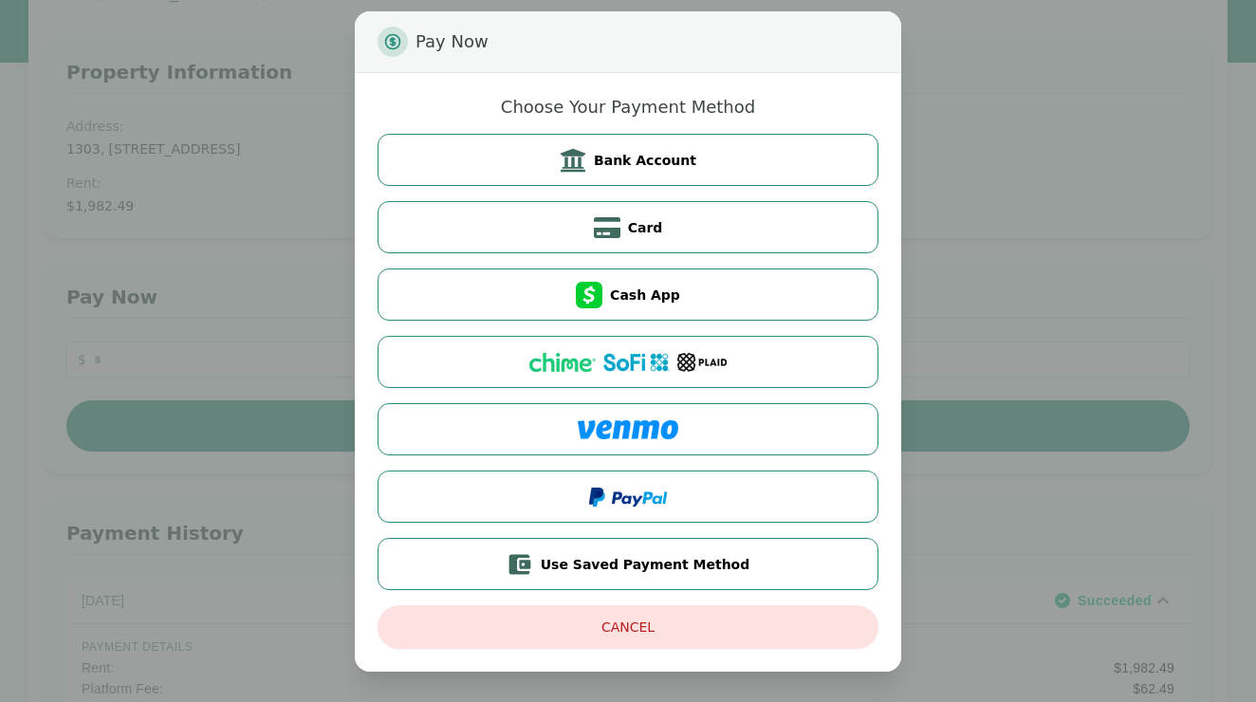
scroll to position [19, 0]
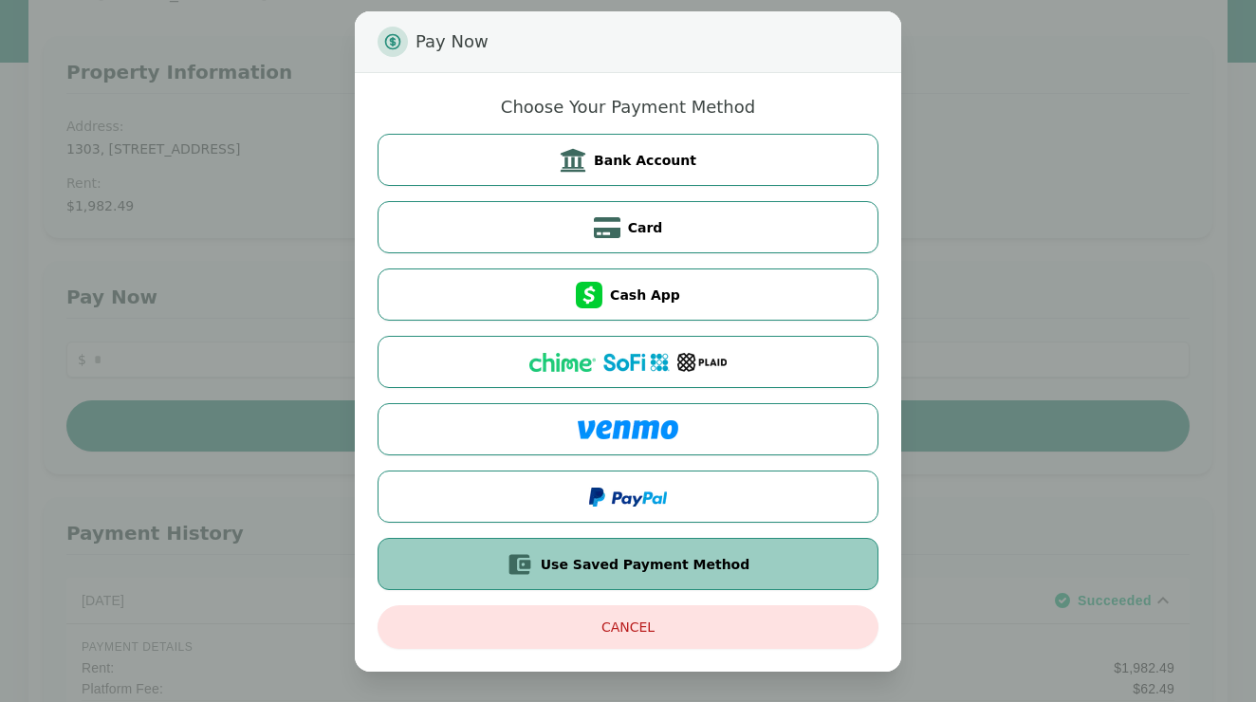
click at [691, 566] on span "Use Saved Payment Method" at bounding box center [646, 564] width 210 height 19
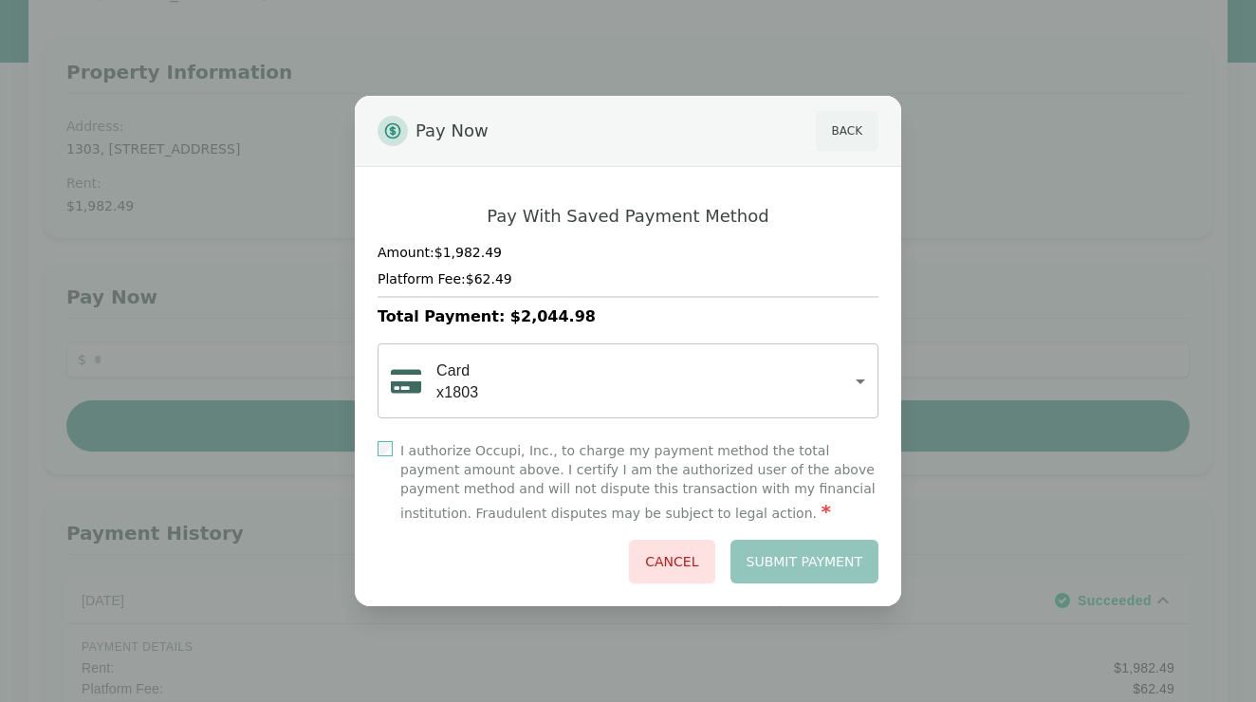
click at [841, 134] on button "Back" at bounding box center [847, 131] width 63 height 40
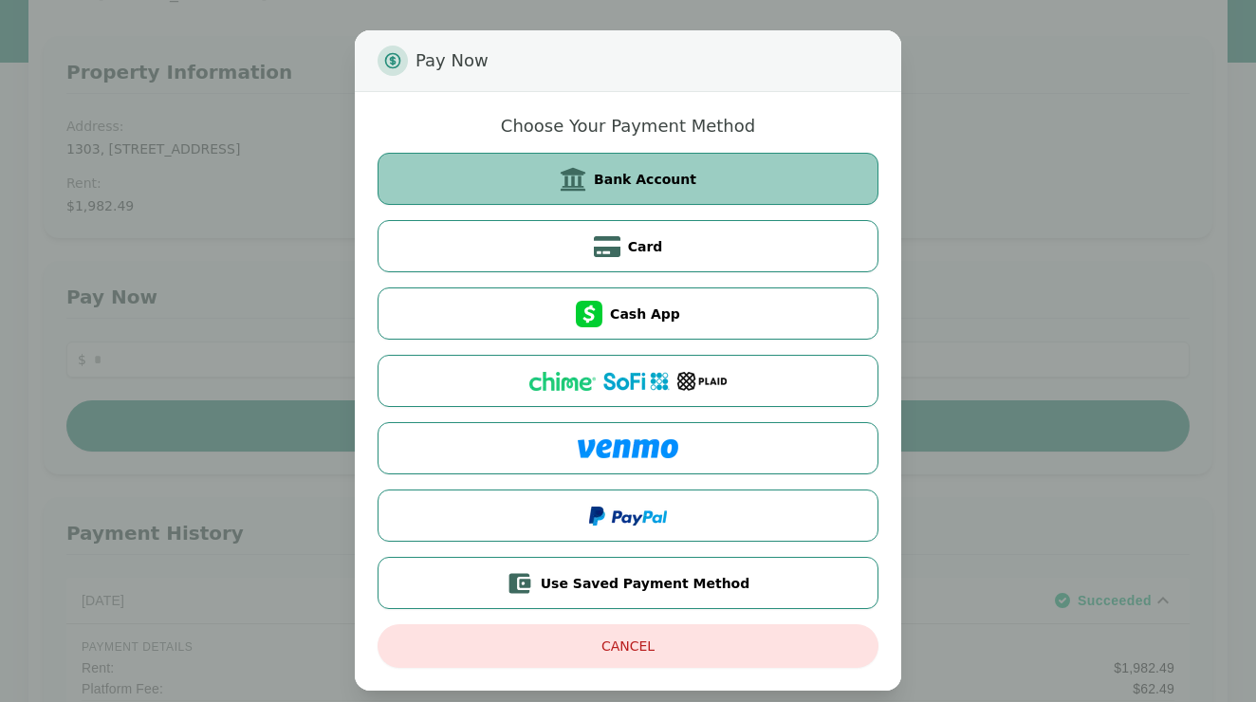
click at [801, 191] on button "Bank Account" at bounding box center [628, 179] width 501 height 52
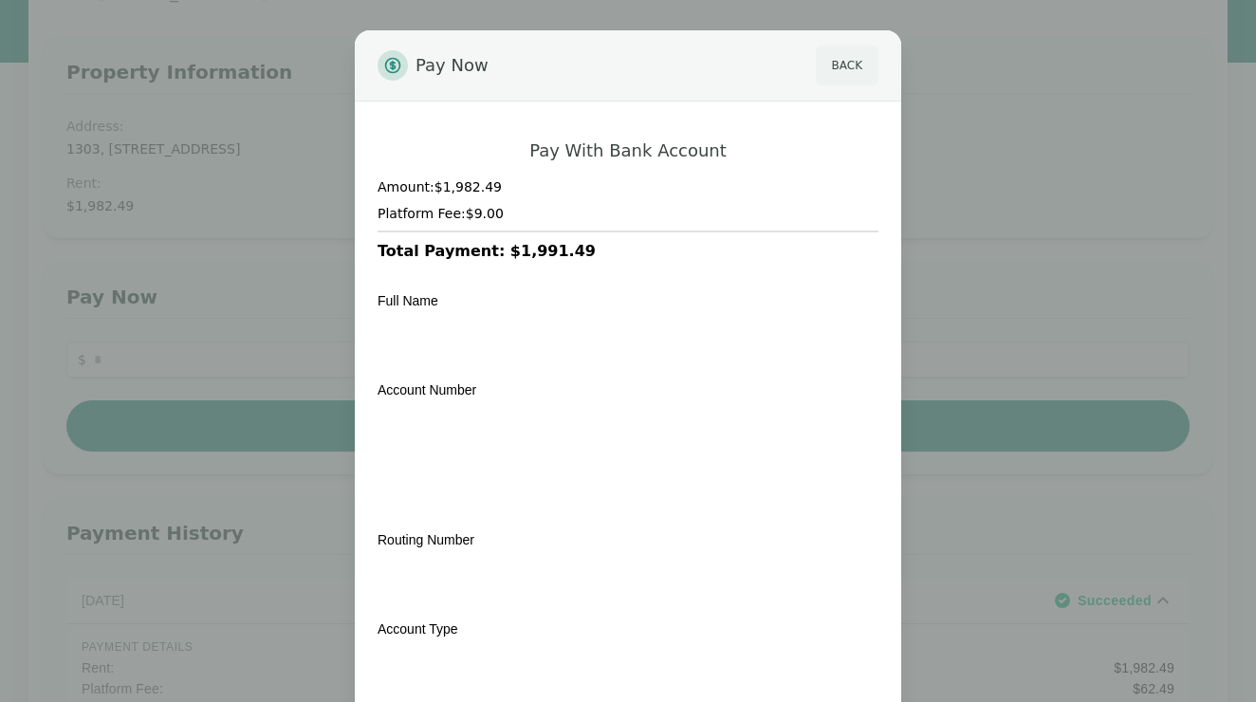
click at [840, 71] on button "Back" at bounding box center [847, 66] width 63 height 40
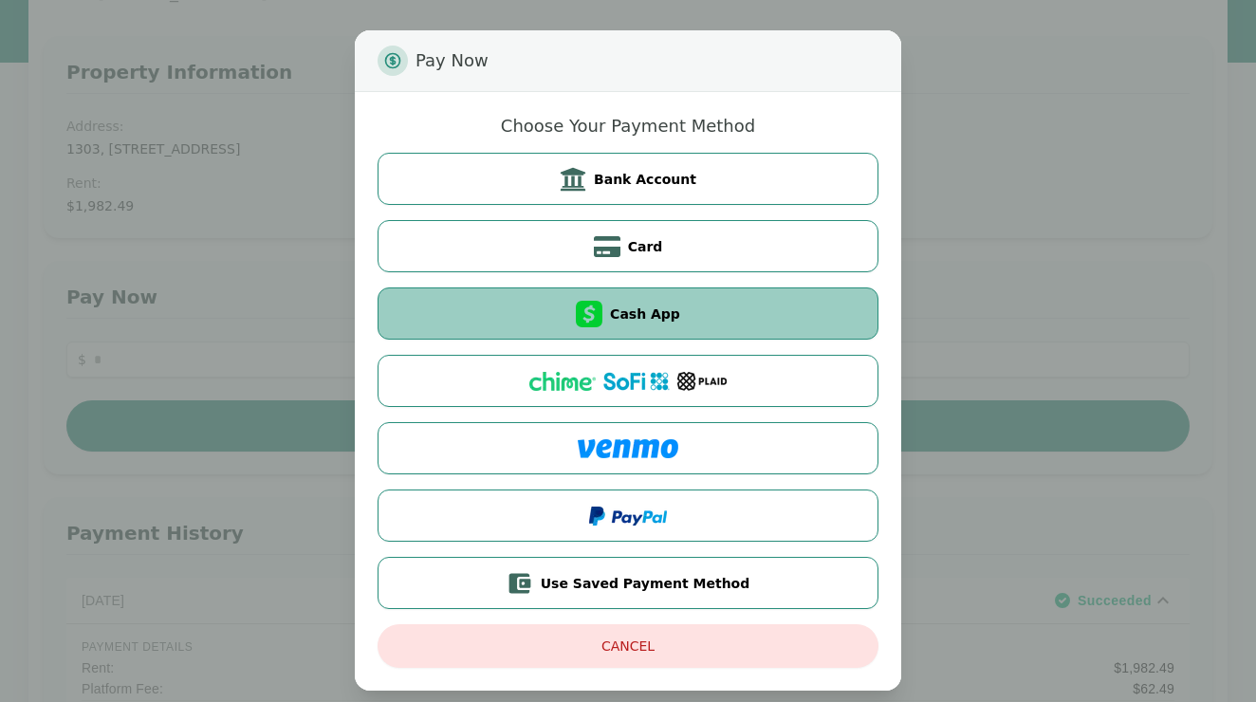
click at [684, 302] on button "Cash App" at bounding box center [628, 314] width 501 height 52
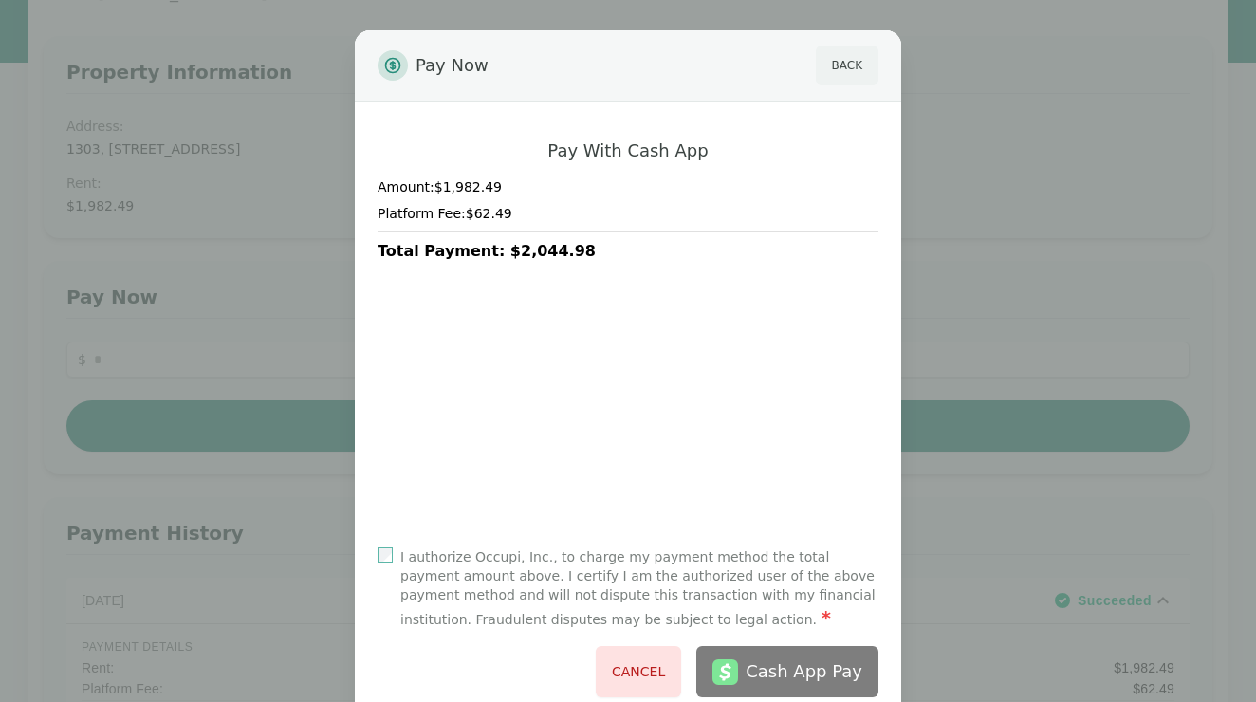
click at [832, 76] on button "Back" at bounding box center [847, 66] width 63 height 40
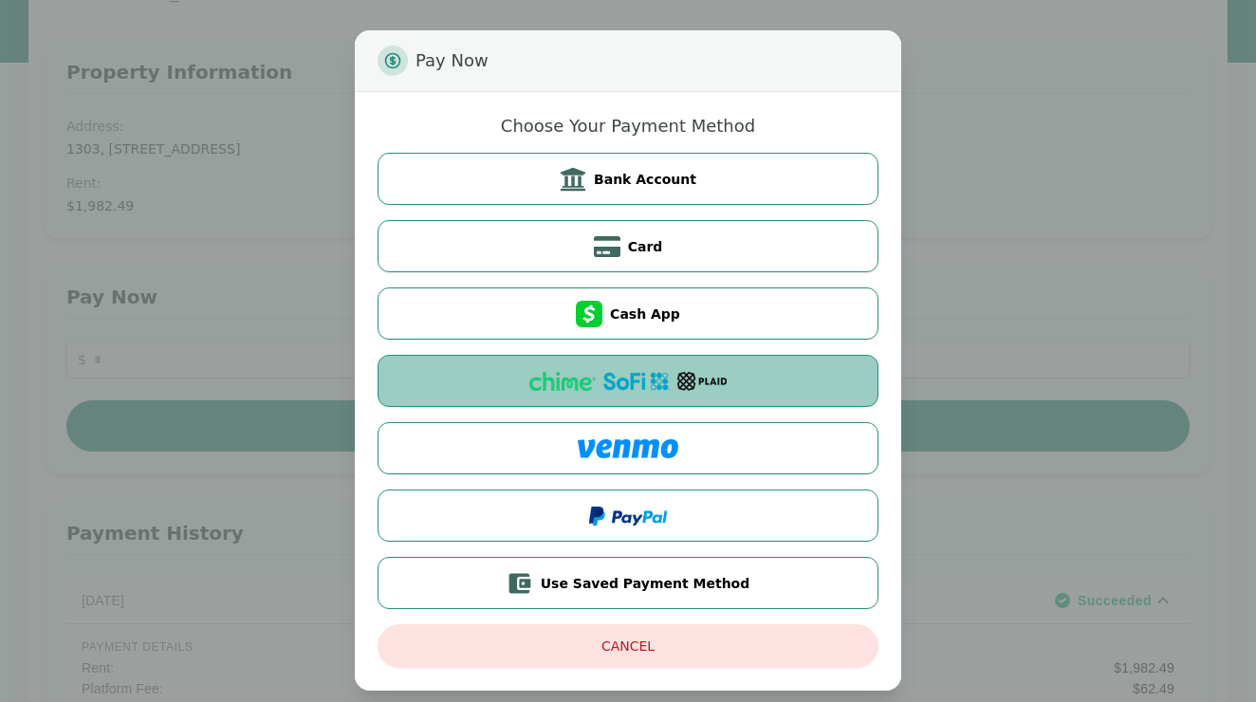
click at [713, 376] on img at bounding box center [702, 381] width 49 height 19
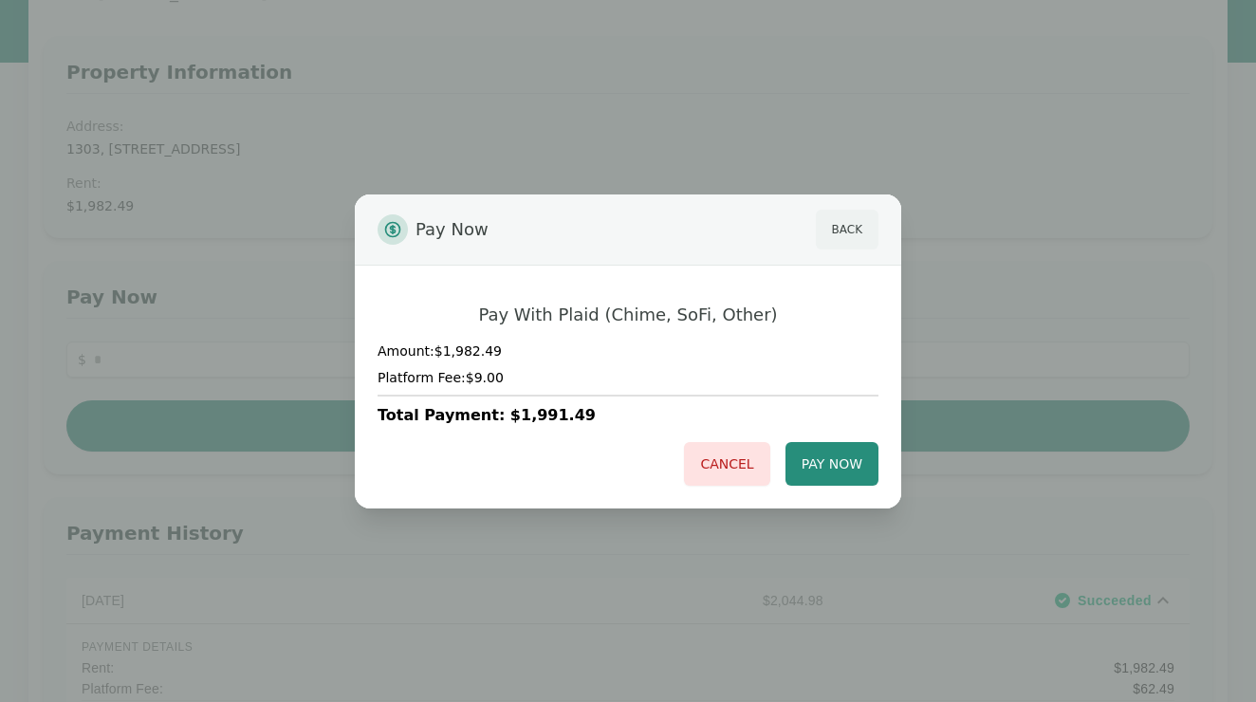
click at [841, 237] on button "Back" at bounding box center [847, 230] width 63 height 40
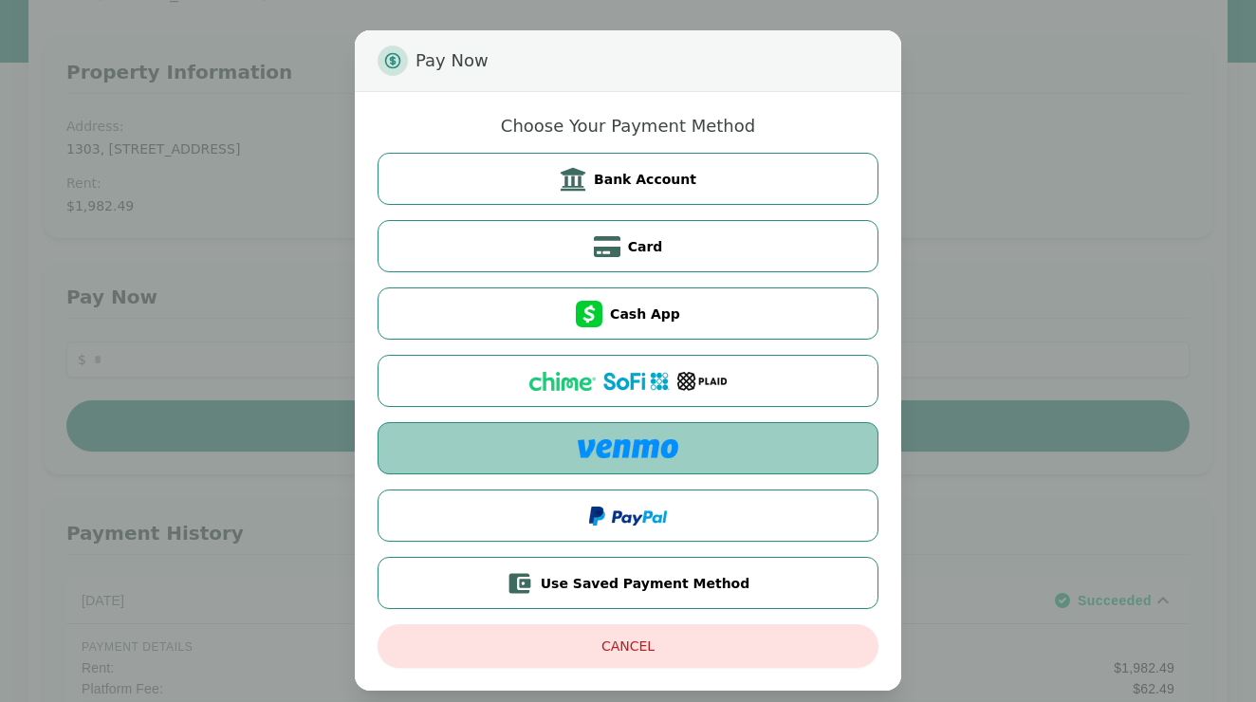
click at [769, 444] on button at bounding box center [628, 448] width 501 height 52
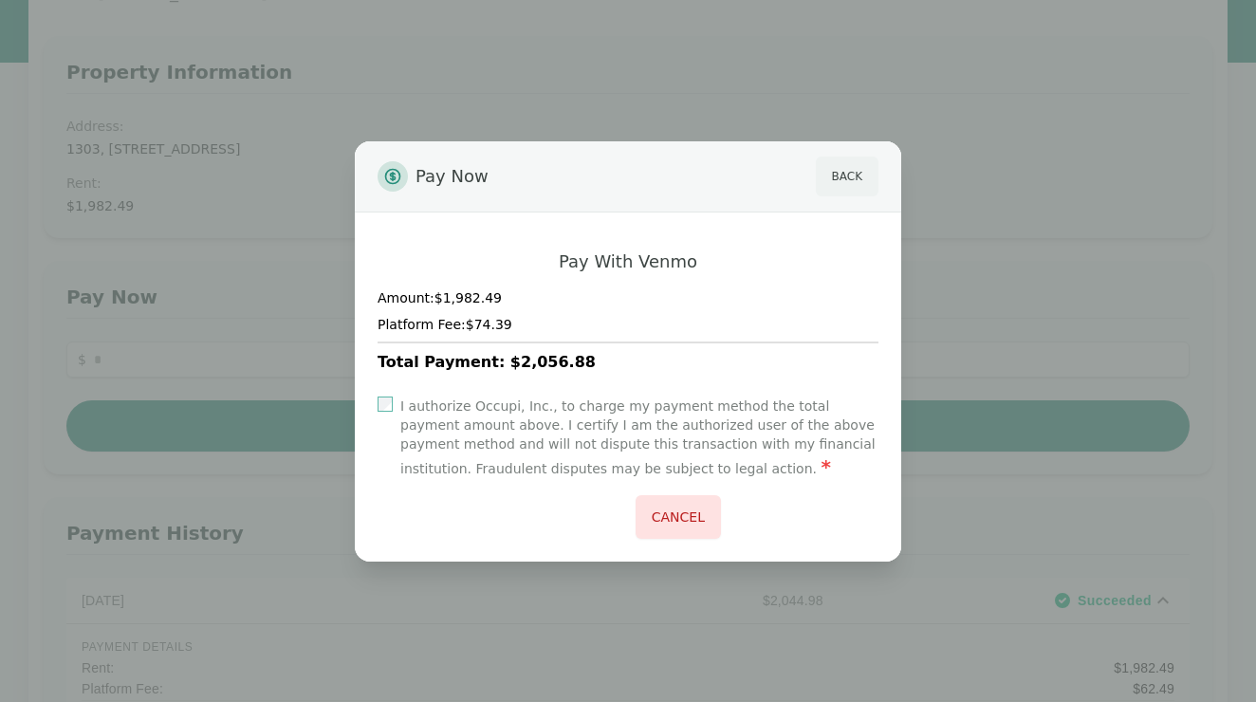
click at [856, 180] on button "Back" at bounding box center [847, 177] width 63 height 40
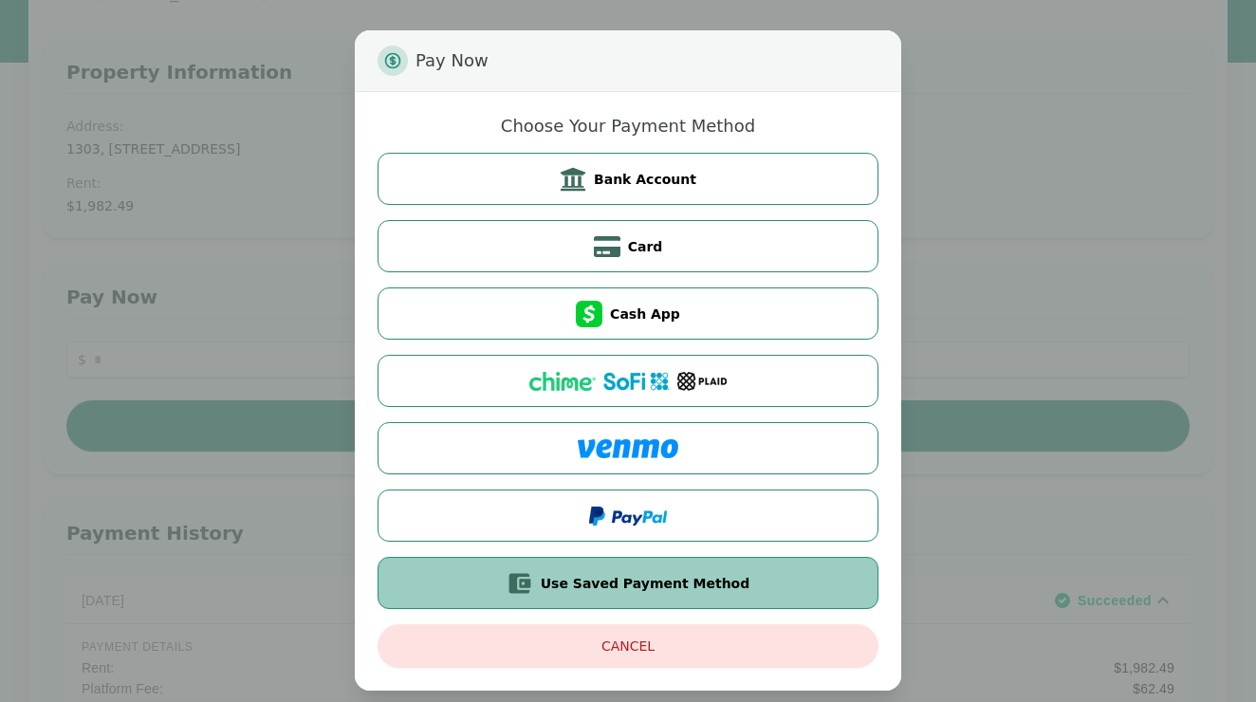
click at [760, 590] on button "Use Saved Payment Method" at bounding box center [628, 583] width 501 height 52
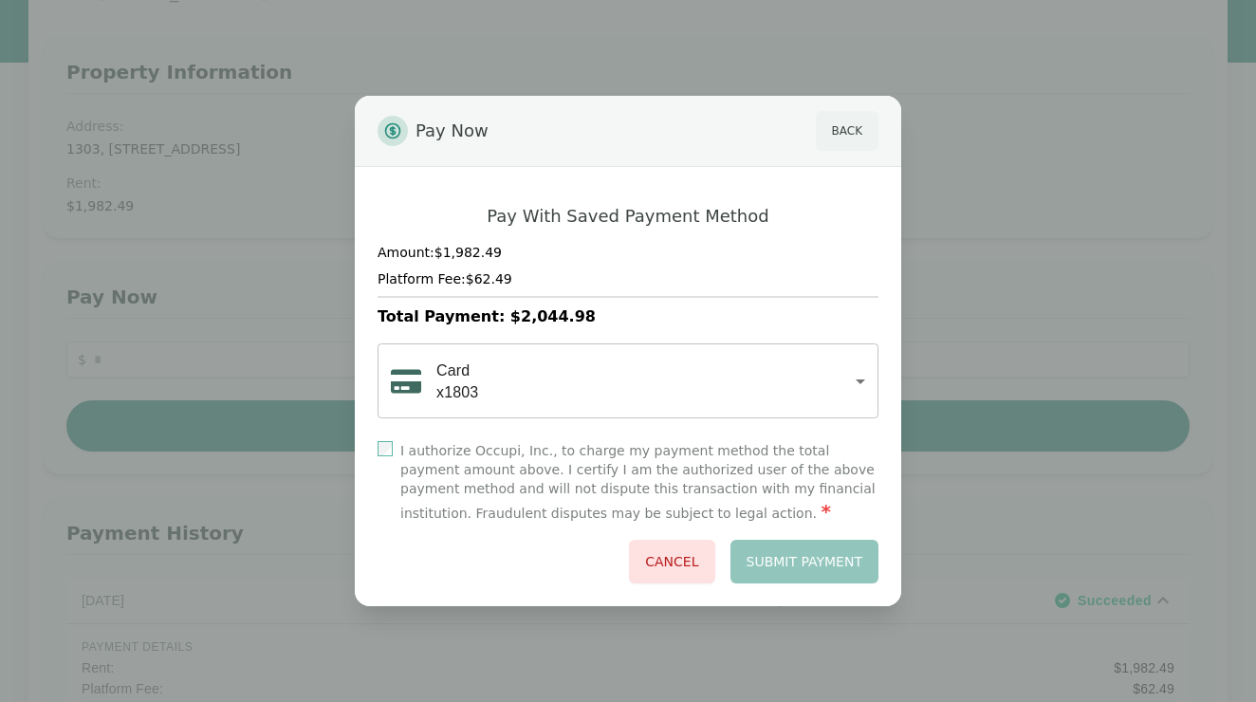
click at [845, 144] on button "Back" at bounding box center [847, 131] width 63 height 40
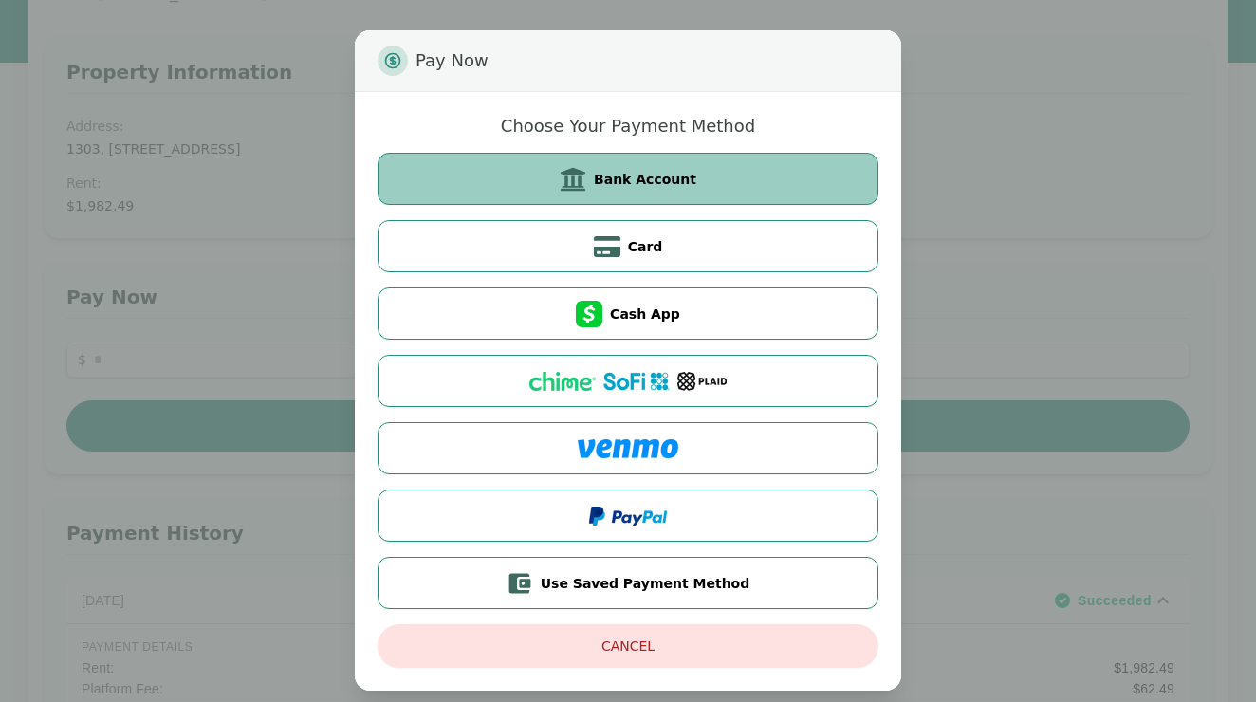
click at [741, 174] on button "Bank Account" at bounding box center [628, 179] width 501 height 52
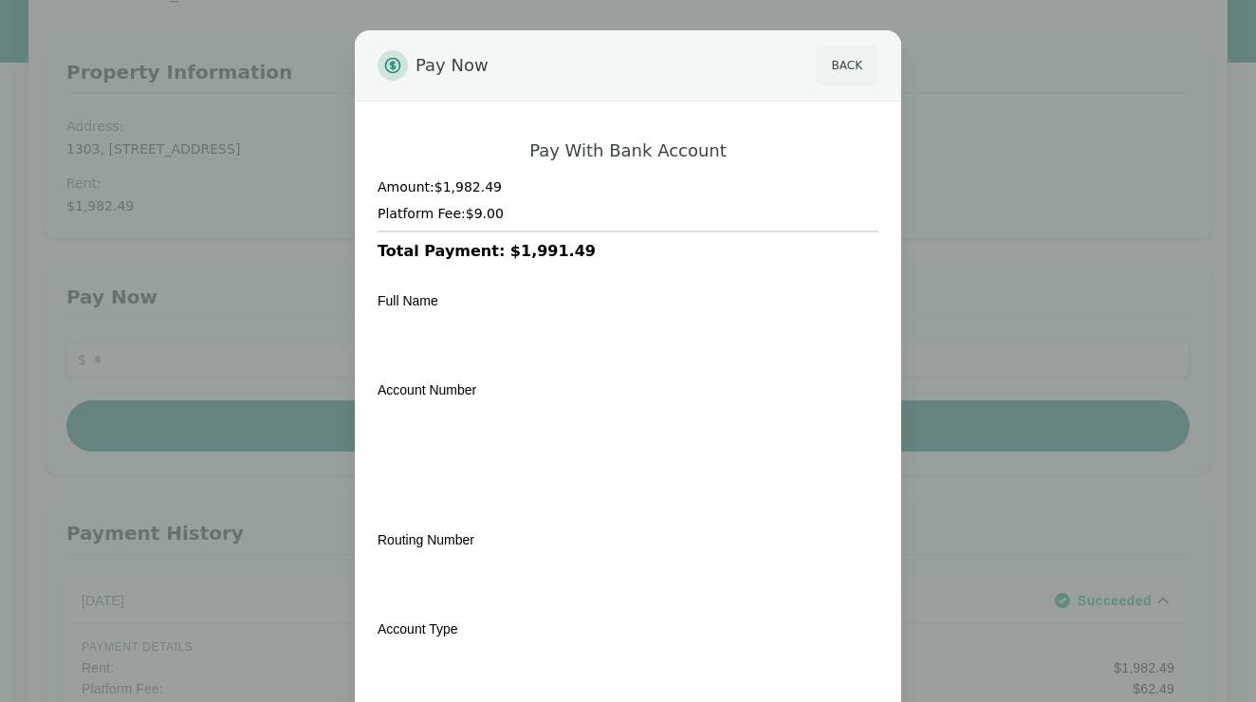
click at [840, 60] on button "Back" at bounding box center [847, 66] width 63 height 40
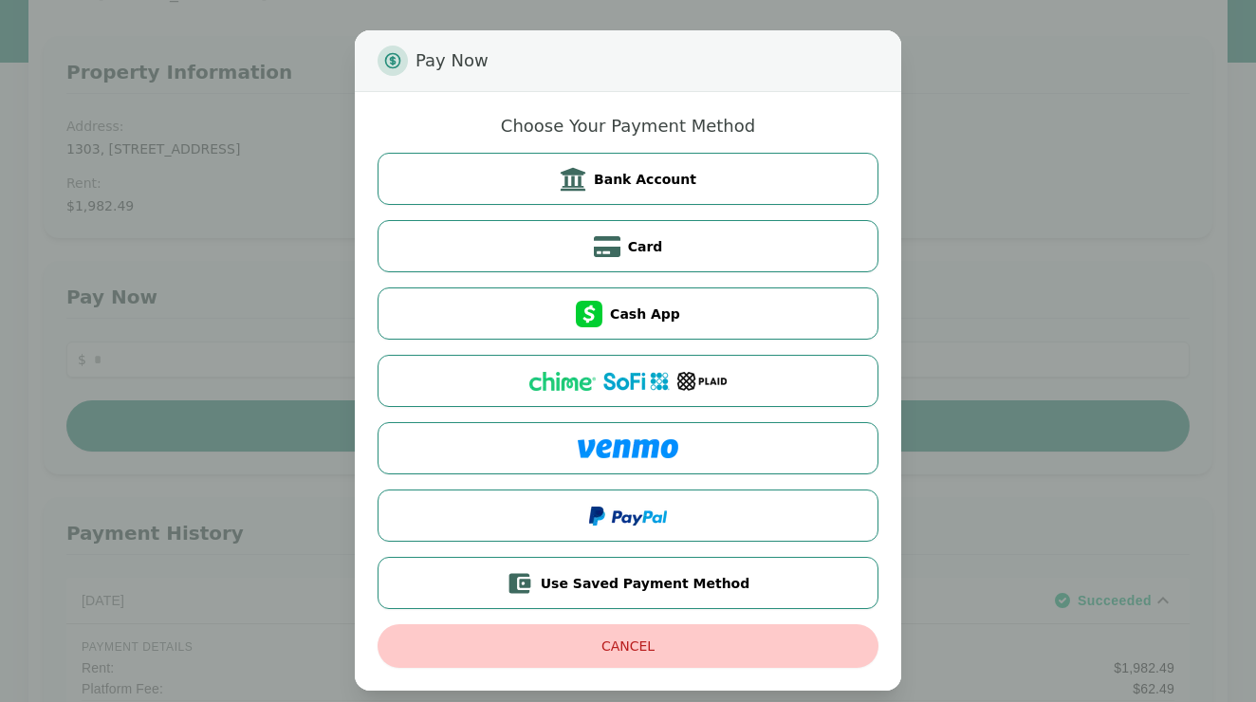
click at [788, 652] on button "Cancel" at bounding box center [628, 646] width 501 height 44
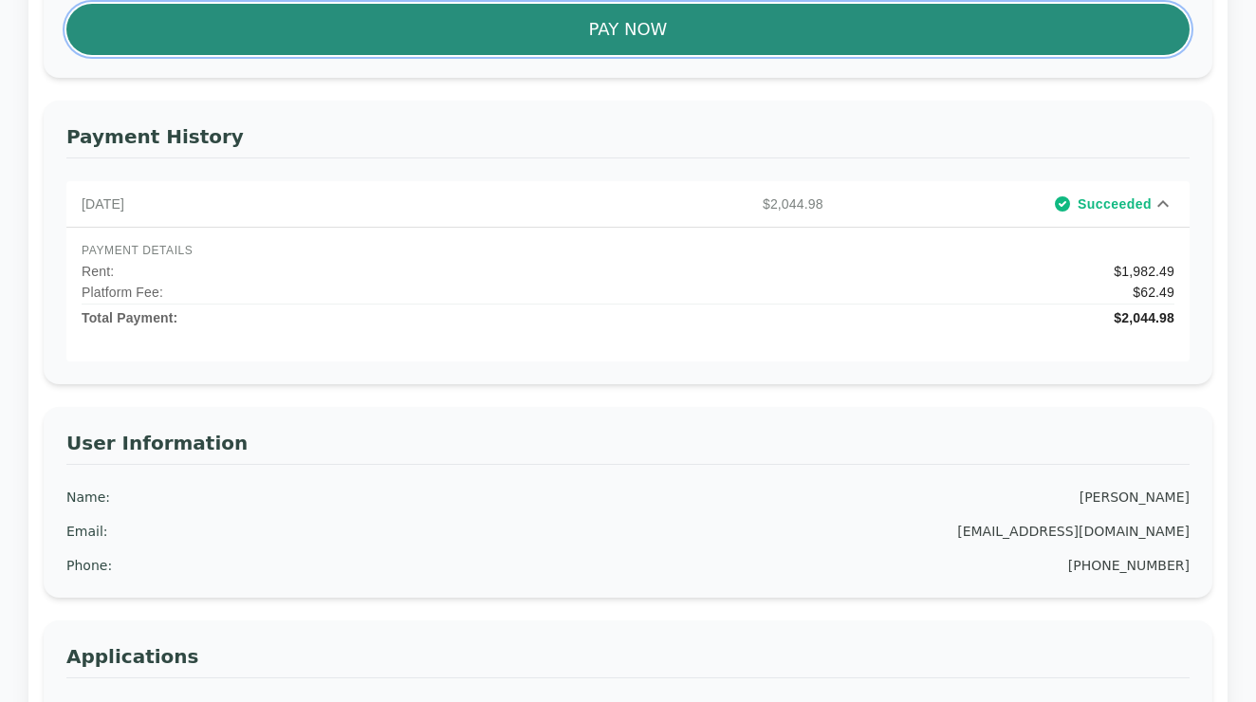
scroll to position [549, 0]
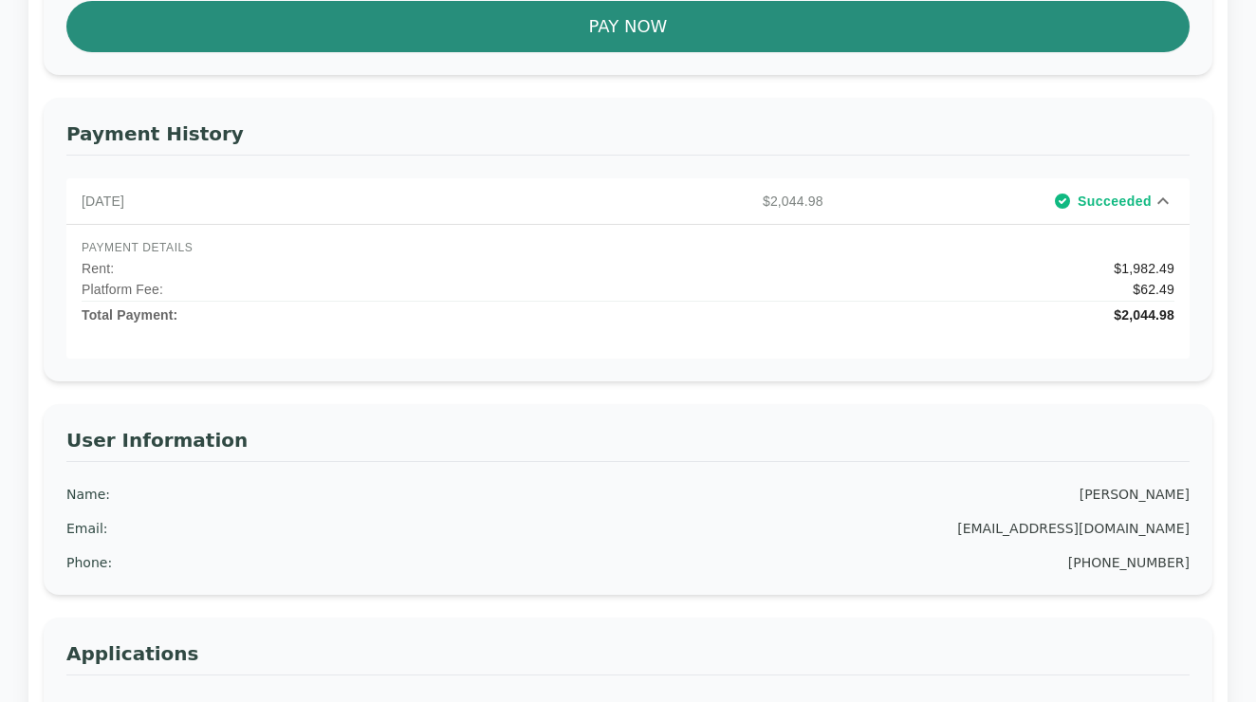
click at [1160, 204] on icon at bounding box center [1163, 201] width 23 height 23
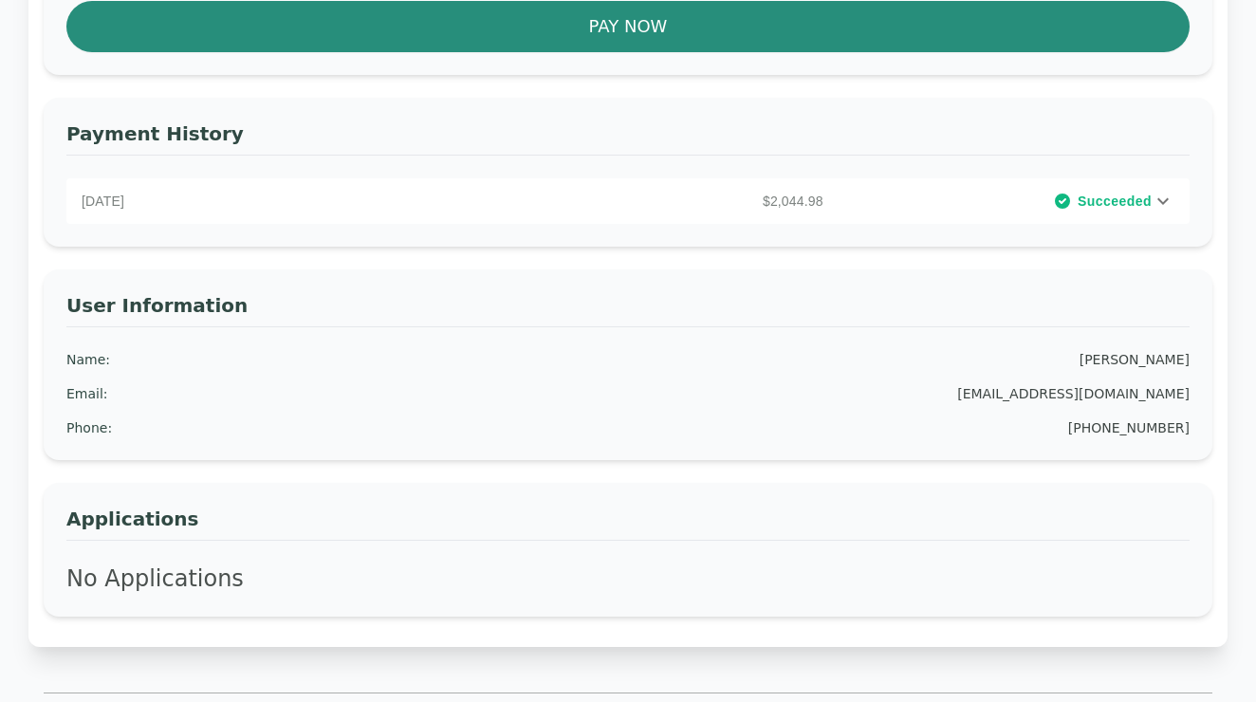
click at [1159, 204] on icon at bounding box center [1163, 201] width 23 height 23
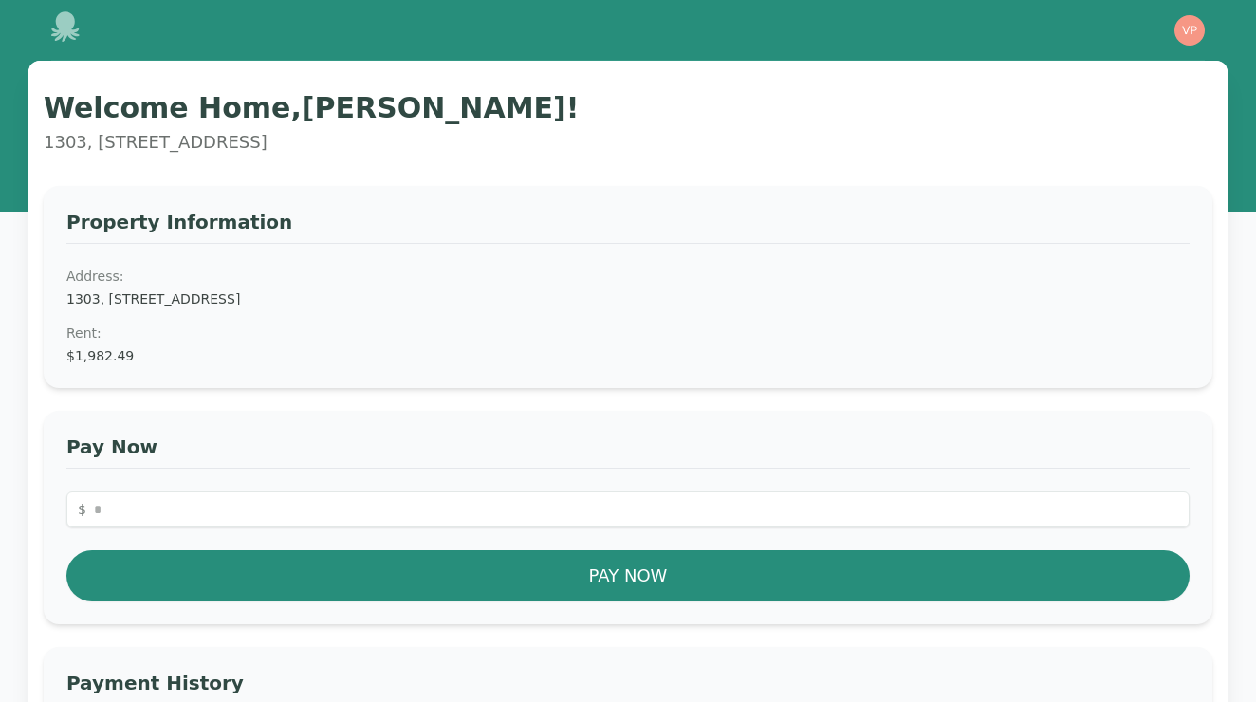
scroll to position [0, 0]
click at [53, 31] on icon at bounding box center [65, 26] width 28 height 30
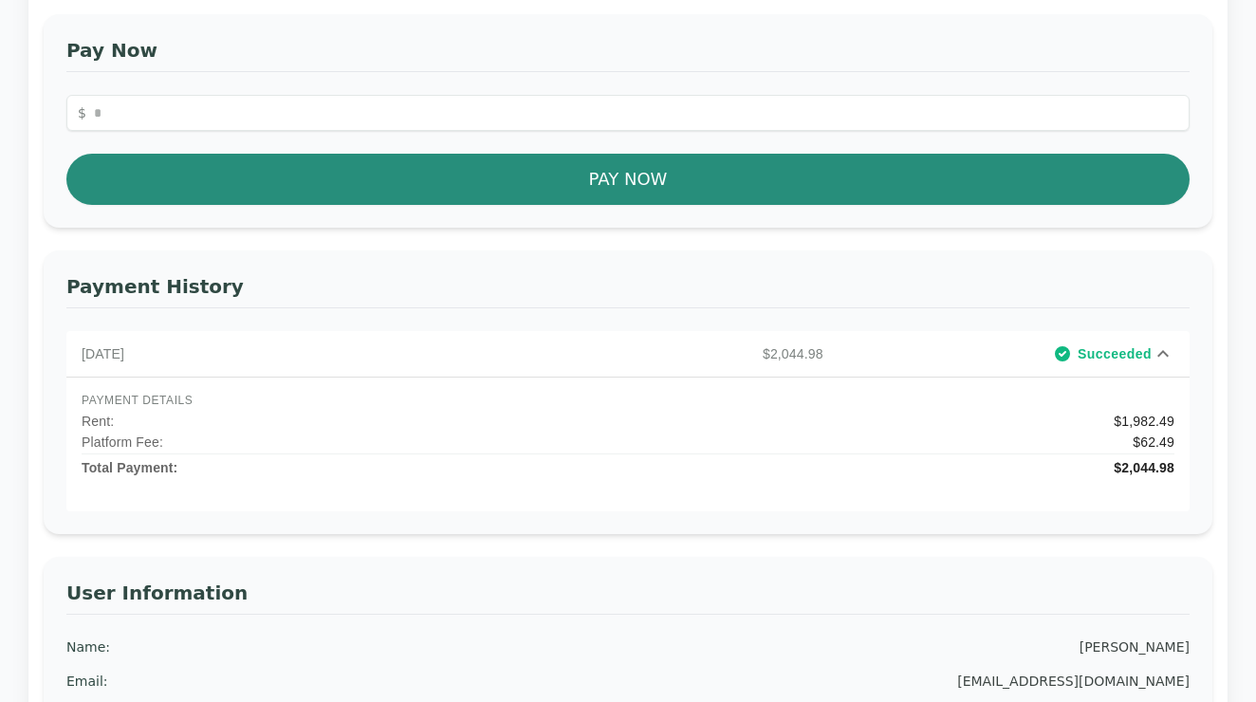
scroll to position [444, 0]
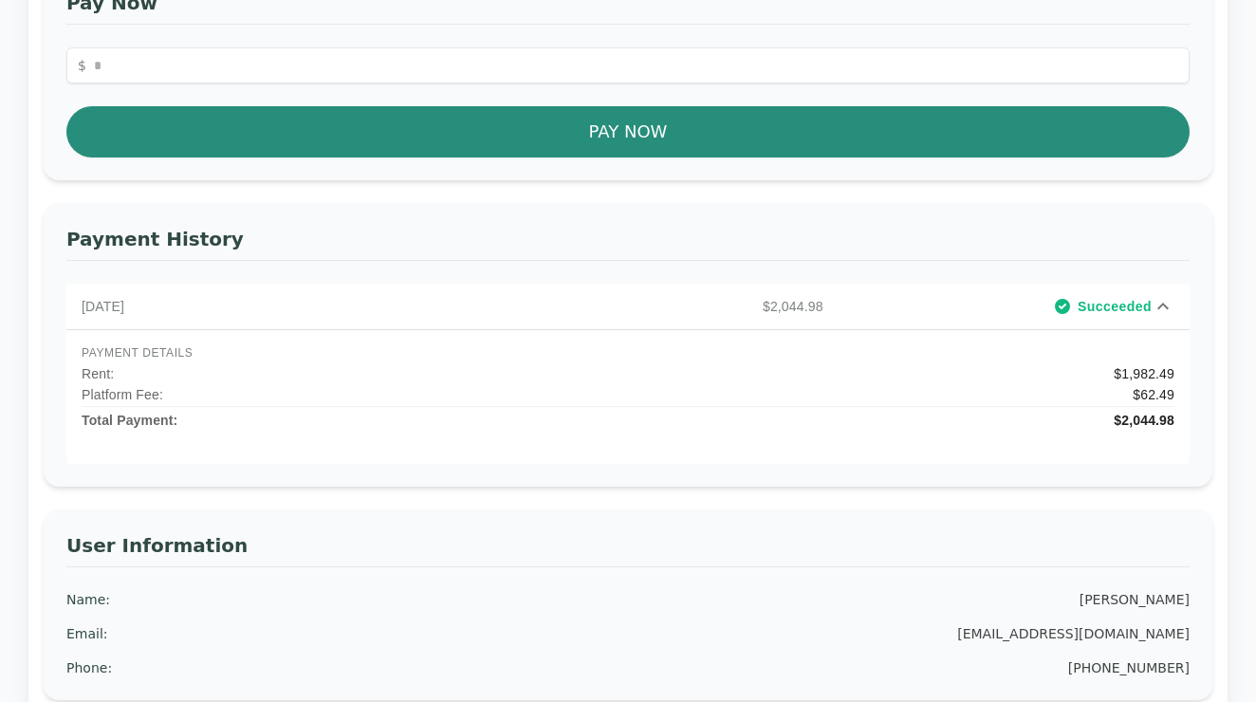
click at [1140, 307] on span "Succeeded" at bounding box center [1115, 306] width 74 height 19
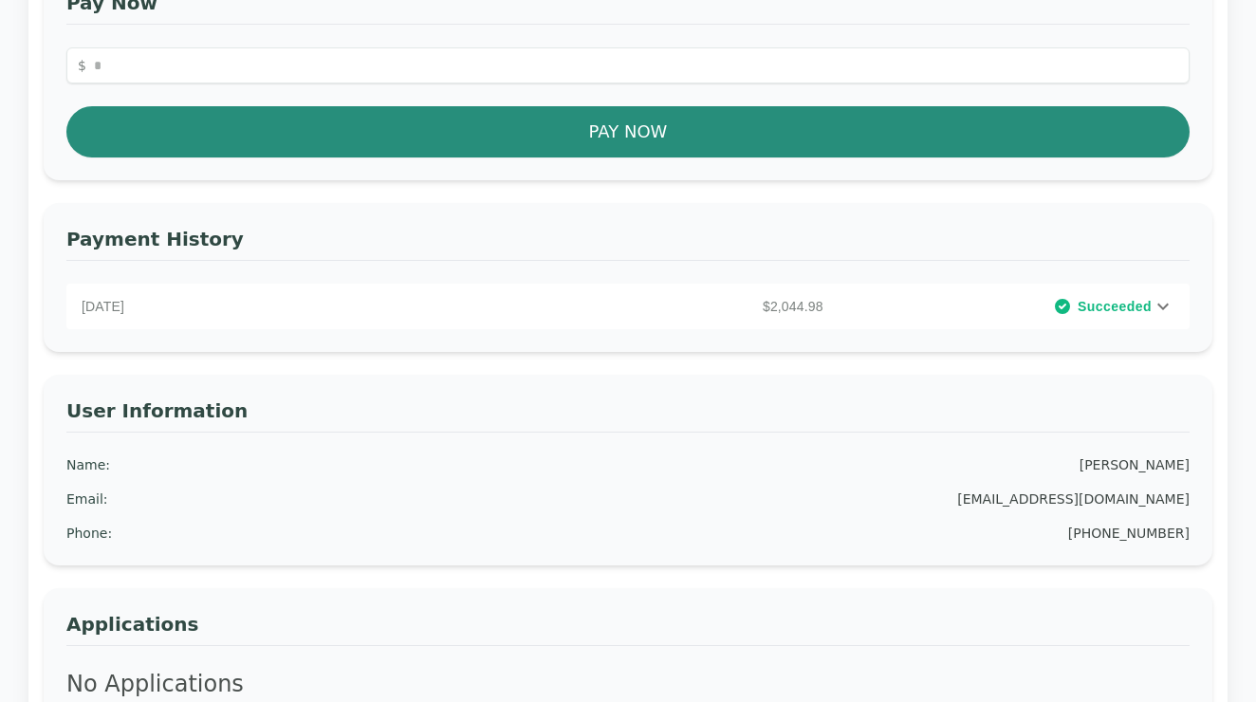
click at [1142, 313] on span "Succeeded" at bounding box center [1115, 306] width 74 height 19
